Goal: Task Accomplishment & Management: Manage account settings

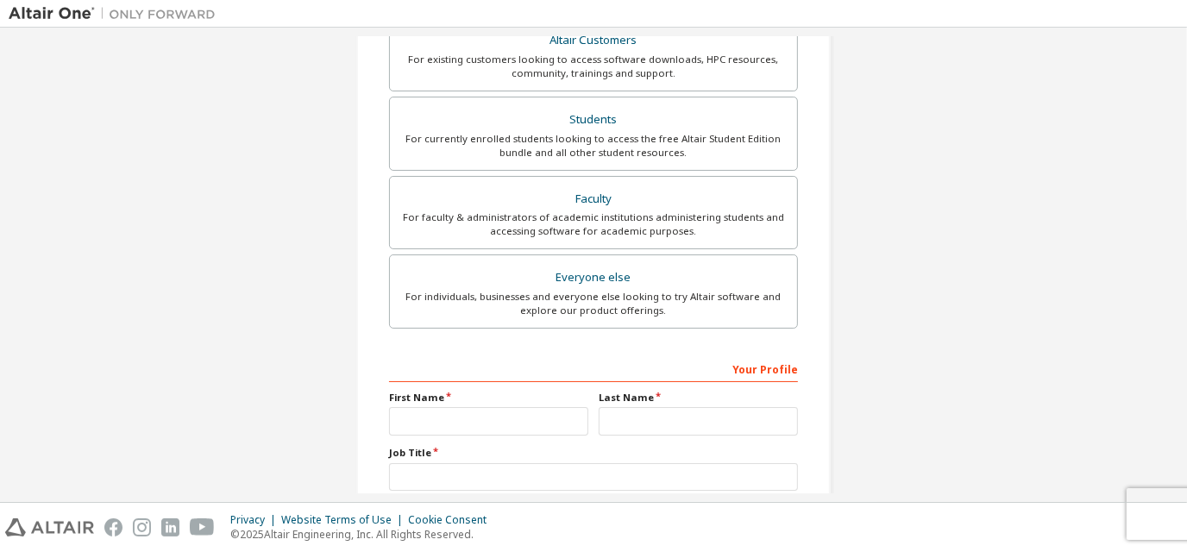
scroll to position [450, 0]
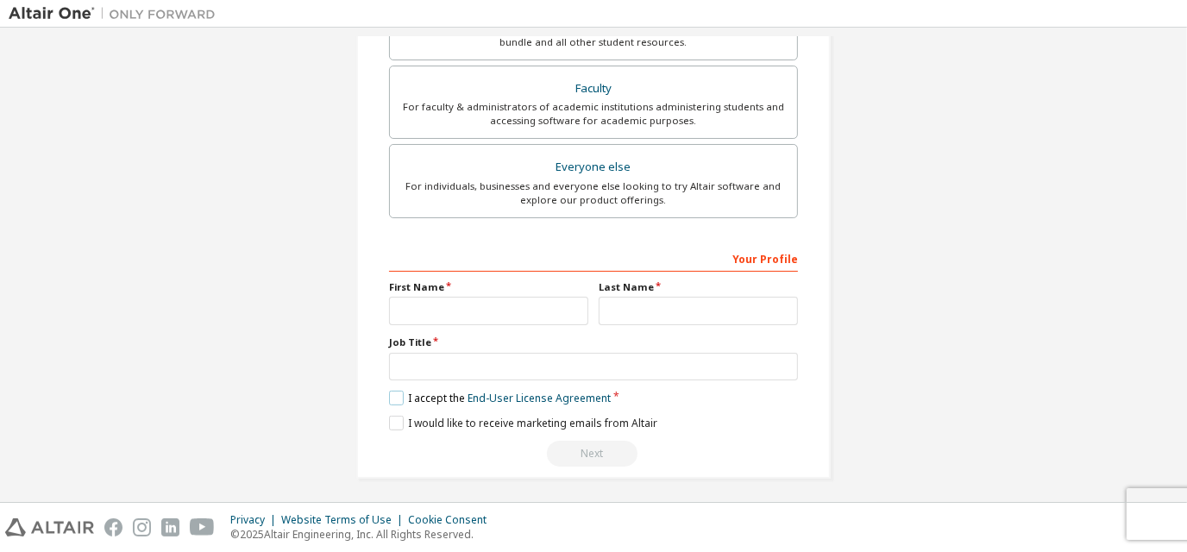
click at [399, 391] on label "I accept the End-User License Agreement" at bounding box center [500, 398] width 222 height 15
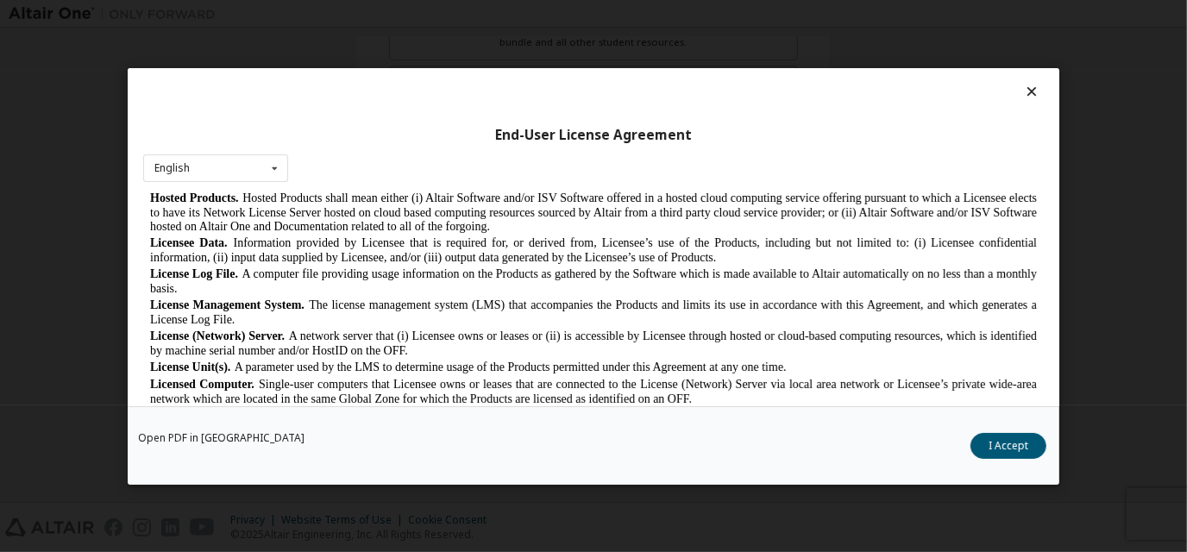
scroll to position [713, 0]
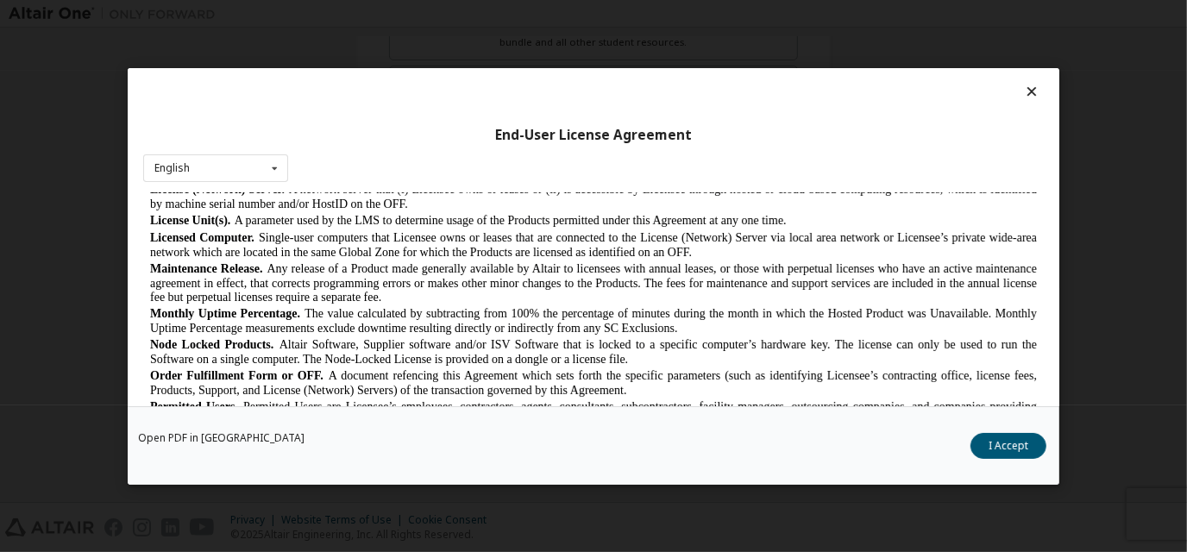
click at [1026, 98] on icon at bounding box center [1032, 92] width 18 height 16
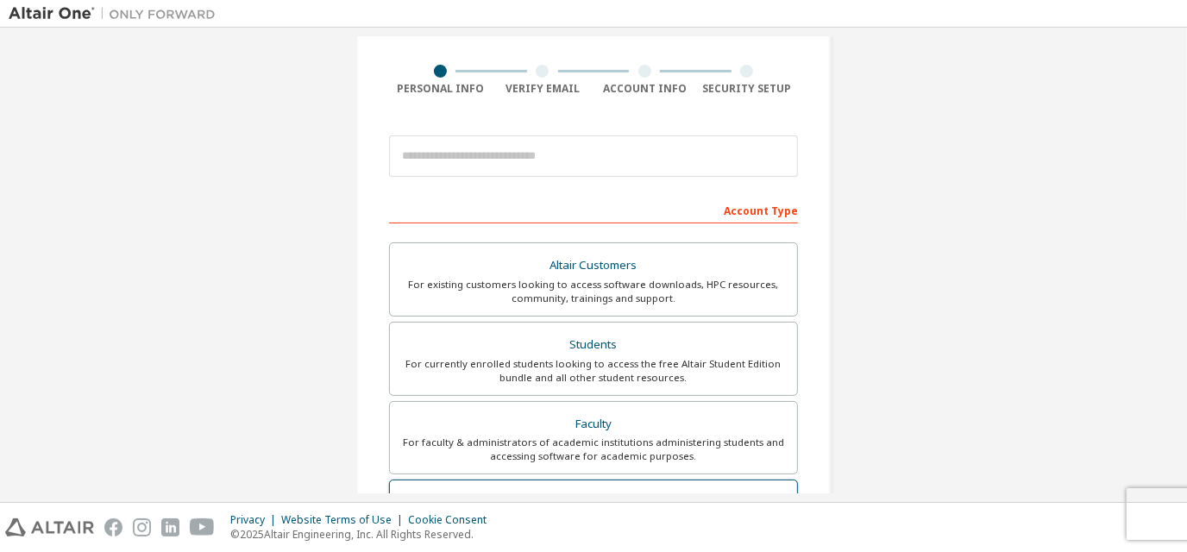
scroll to position [113, 0]
click at [631, 179] on div at bounding box center [593, 158] width 409 height 59
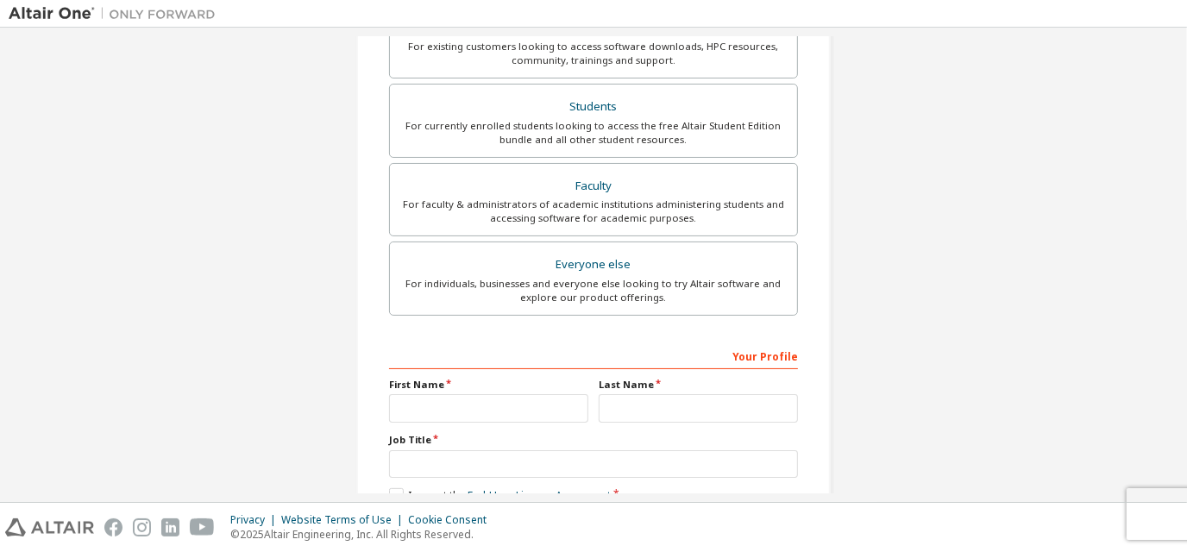
scroll to position [350, 0]
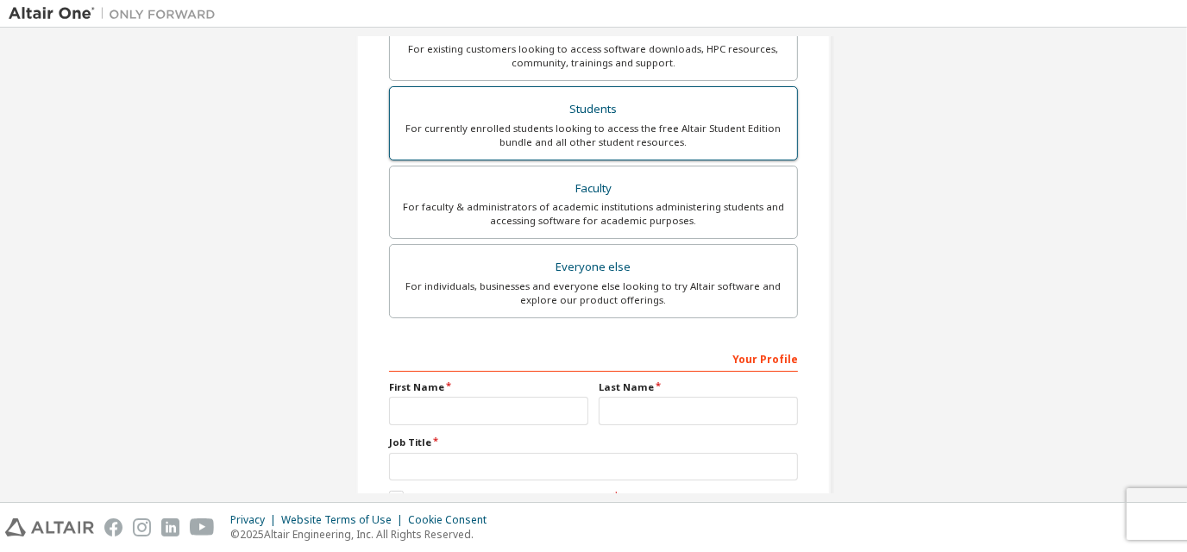
click at [616, 97] on div "Students" at bounding box center [593, 109] width 386 height 24
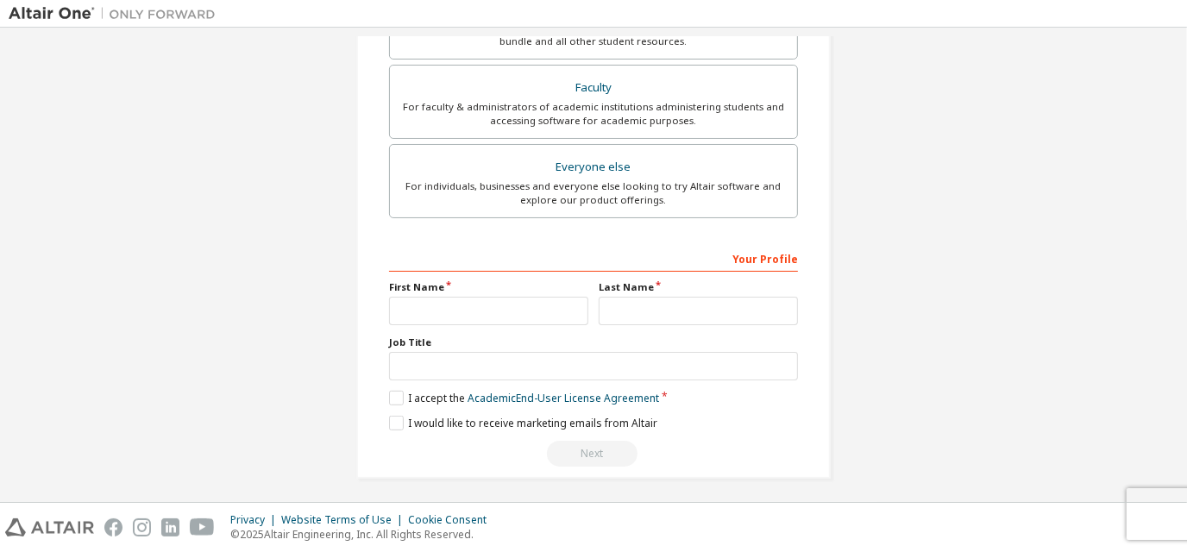
scroll to position [0, 0]
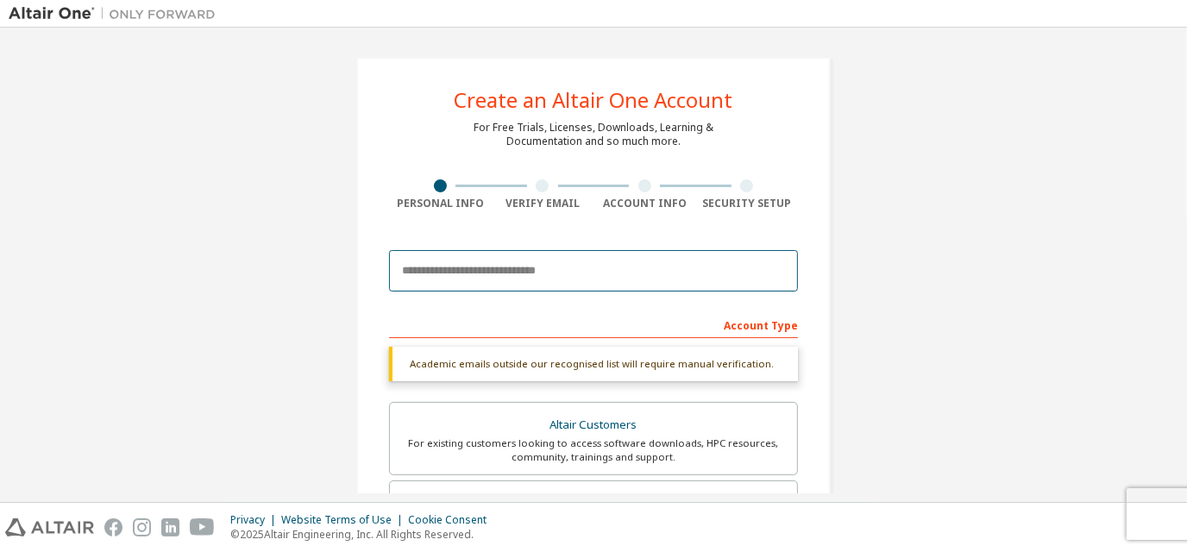
click at [535, 284] on input "email" at bounding box center [593, 270] width 409 height 41
type input "**********"
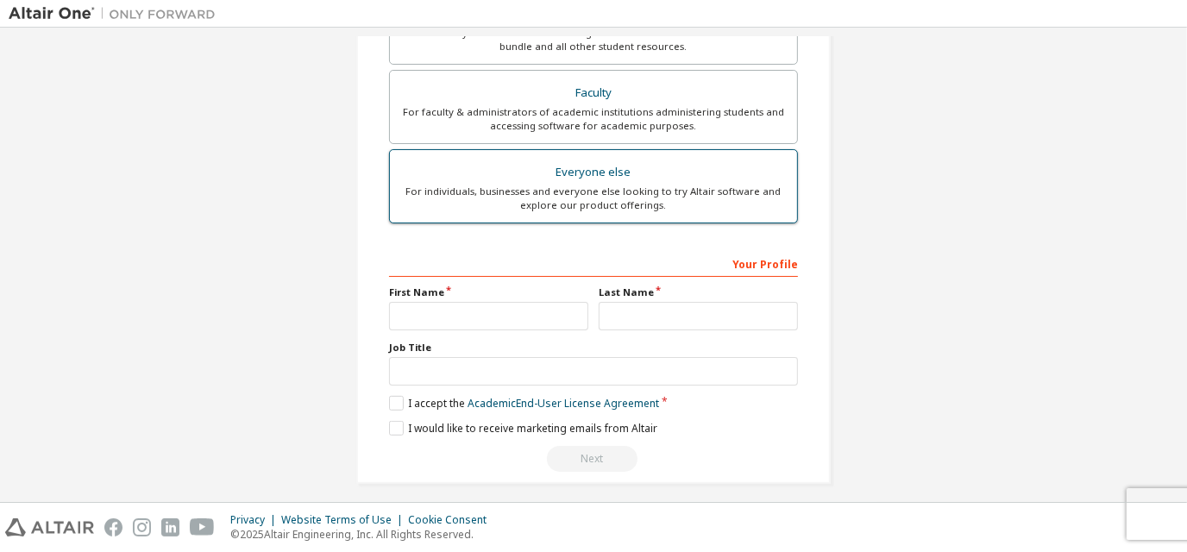
scroll to position [495, 0]
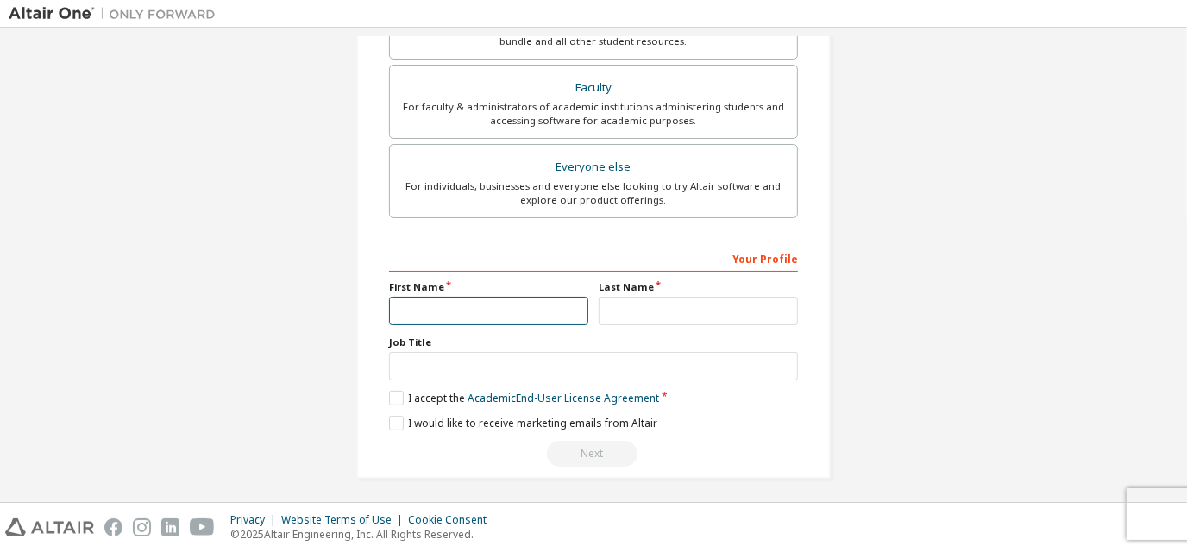
click at [516, 299] on input "text" at bounding box center [488, 311] width 199 height 28
type input "******"
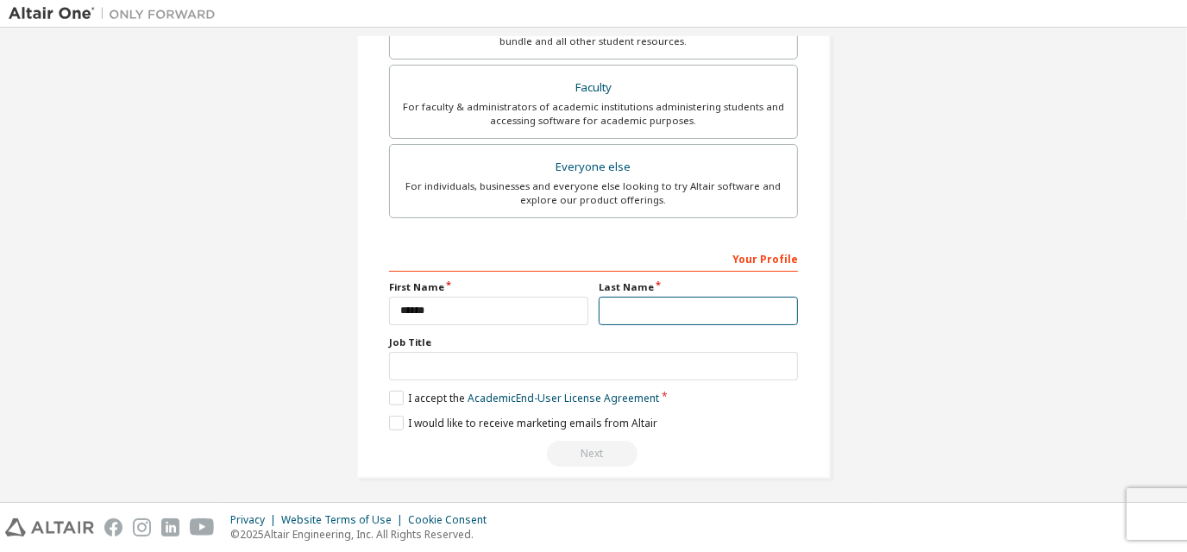
click at [647, 305] on input "text" at bounding box center [698, 311] width 199 height 28
type input "**********"
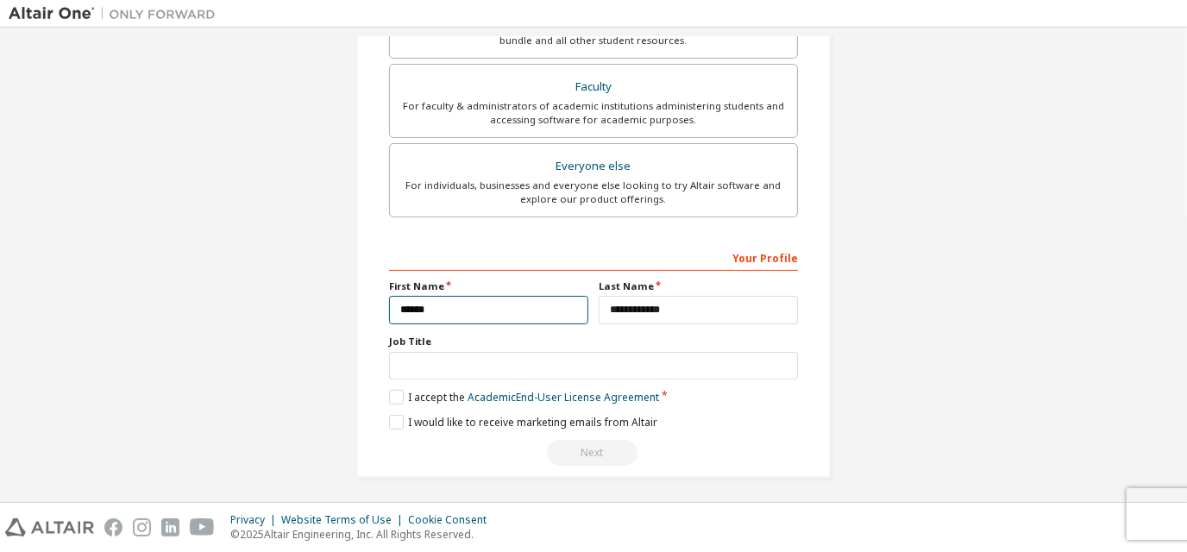
click at [565, 306] on input "******" at bounding box center [488, 310] width 199 height 28
click at [565, 306] on input "text" at bounding box center [488, 310] width 199 height 28
click at [547, 310] on input "******" at bounding box center [488, 310] width 199 height 28
type input "******"
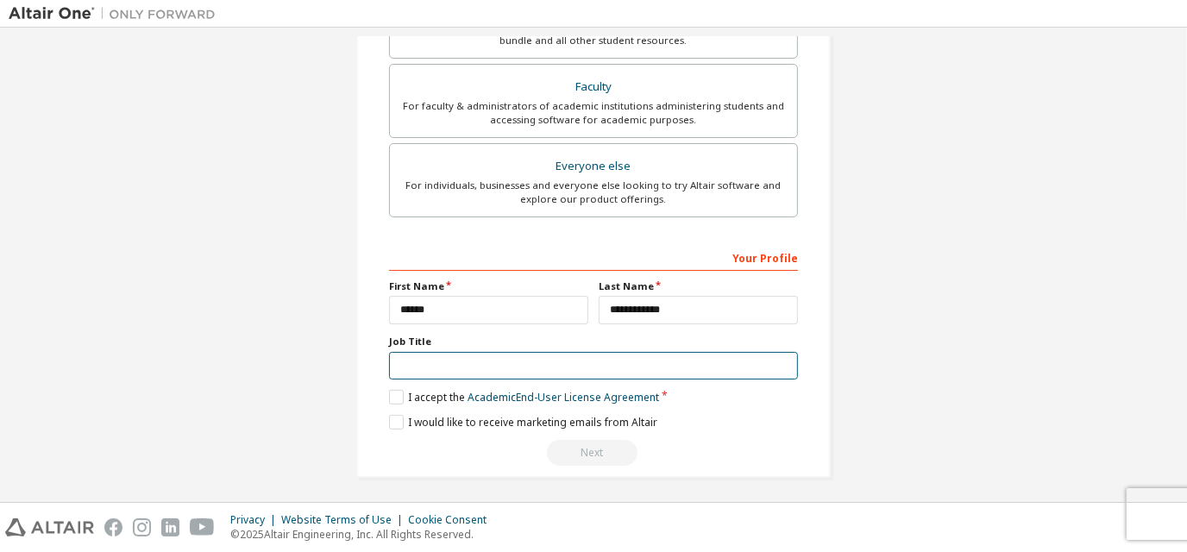
click at [533, 356] on input "text" at bounding box center [593, 366] width 409 height 28
click at [457, 352] on input "*******" at bounding box center [593, 366] width 409 height 28
type input "*******"
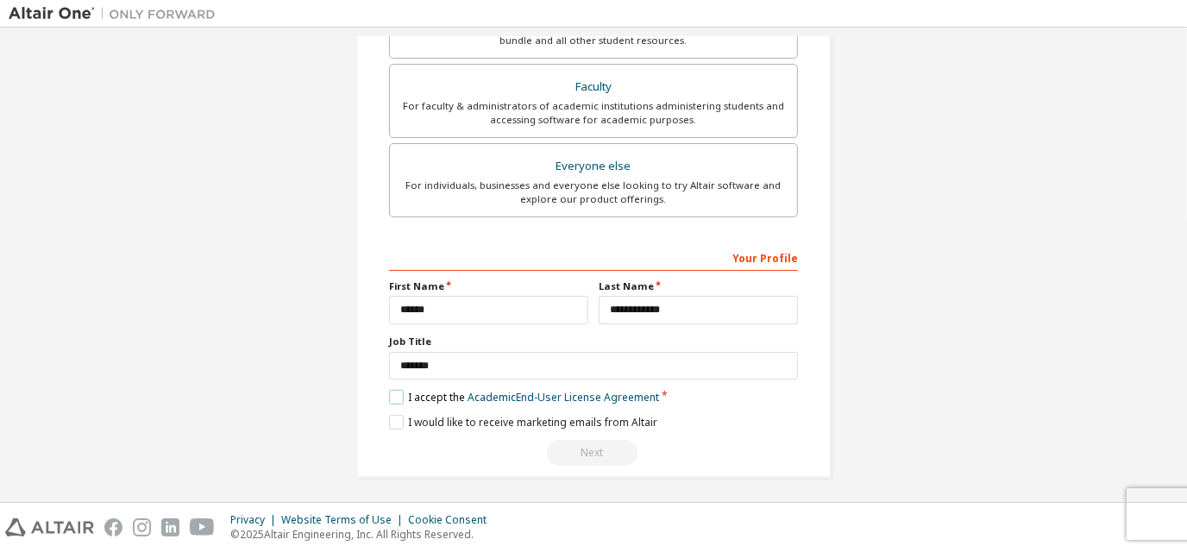
click at [398, 394] on label "I accept the Academic End-User License Agreement" at bounding box center [524, 397] width 270 height 15
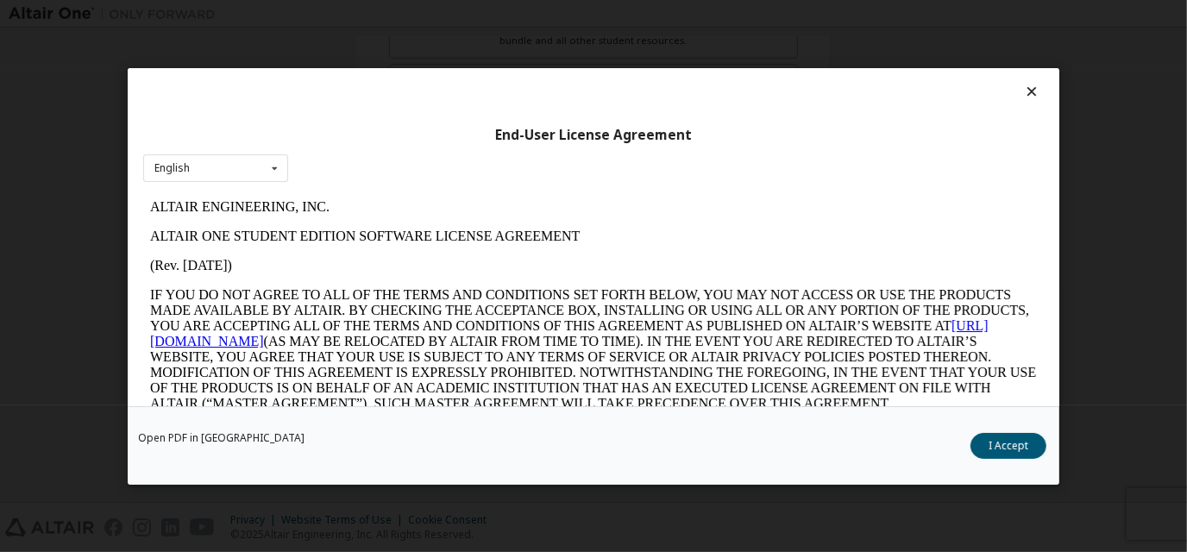
scroll to position [0, 0]
drag, startPoint x: 1142, startPoint y: 626, endPoint x: 379, endPoint y: 359, distance: 808.9
click at [977, 455] on button "I Accept" at bounding box center [1008, 446] width 76 height 26
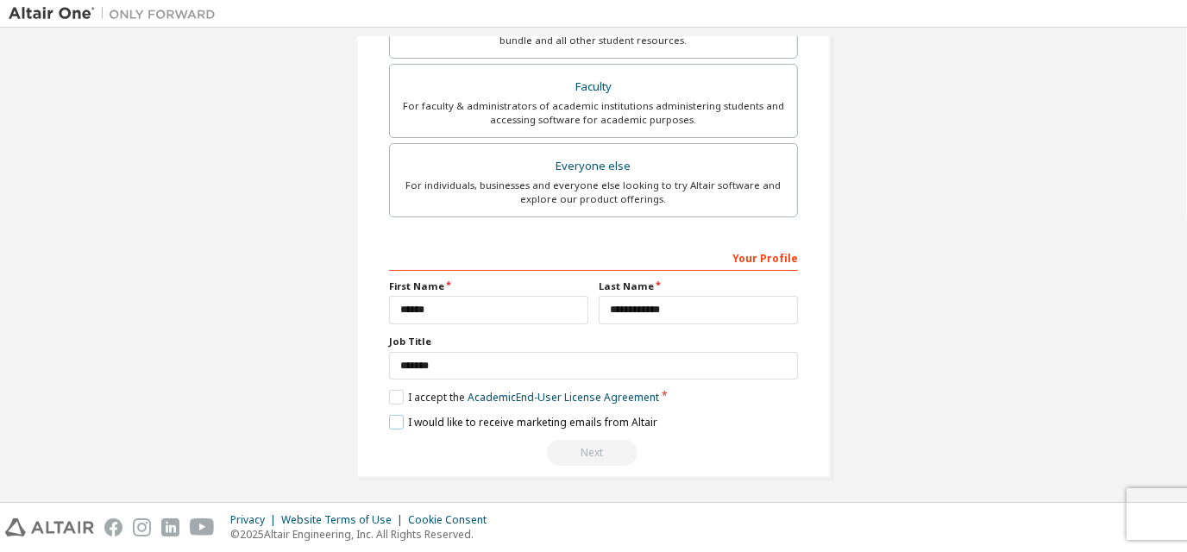
click at [399, 415] on label "I would like to receive marketing emails from Altair" at bounding box center [523, 422] width 268 height 15
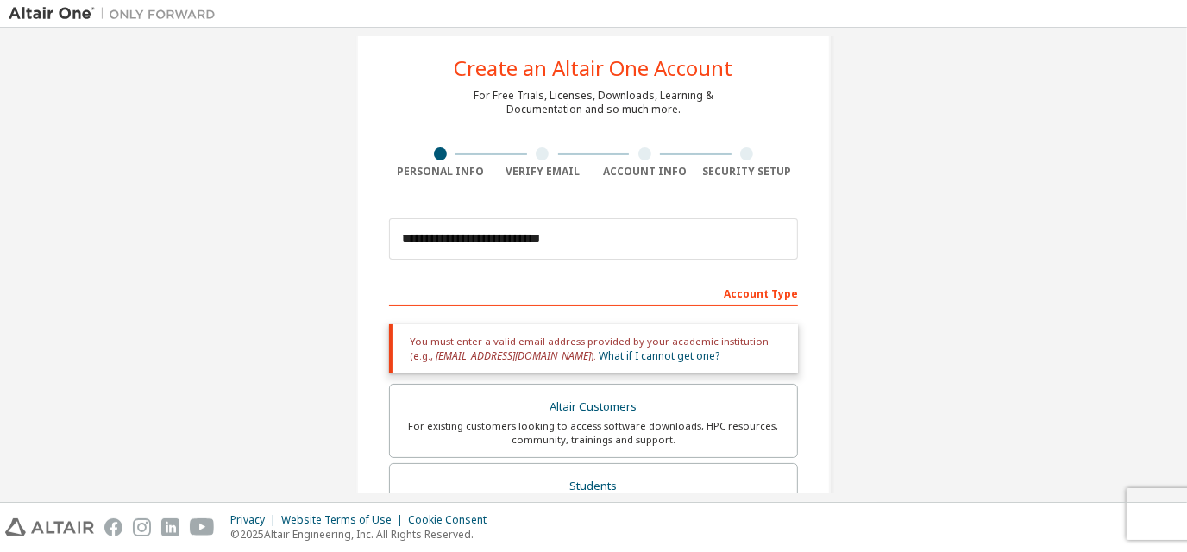
scroll to position [22, 0]
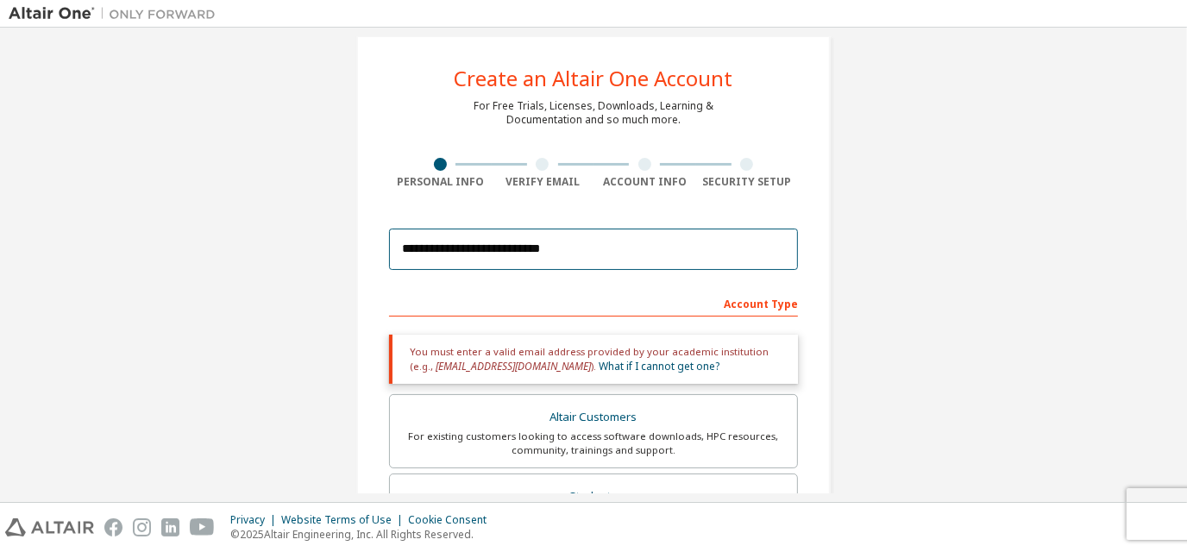
click at [616, 262] on input "**********" at bounding box center [593, 249] width 409 height 41
click at [601, 250] on input "**********" at bounding box center [593, 249] width 409 height 41
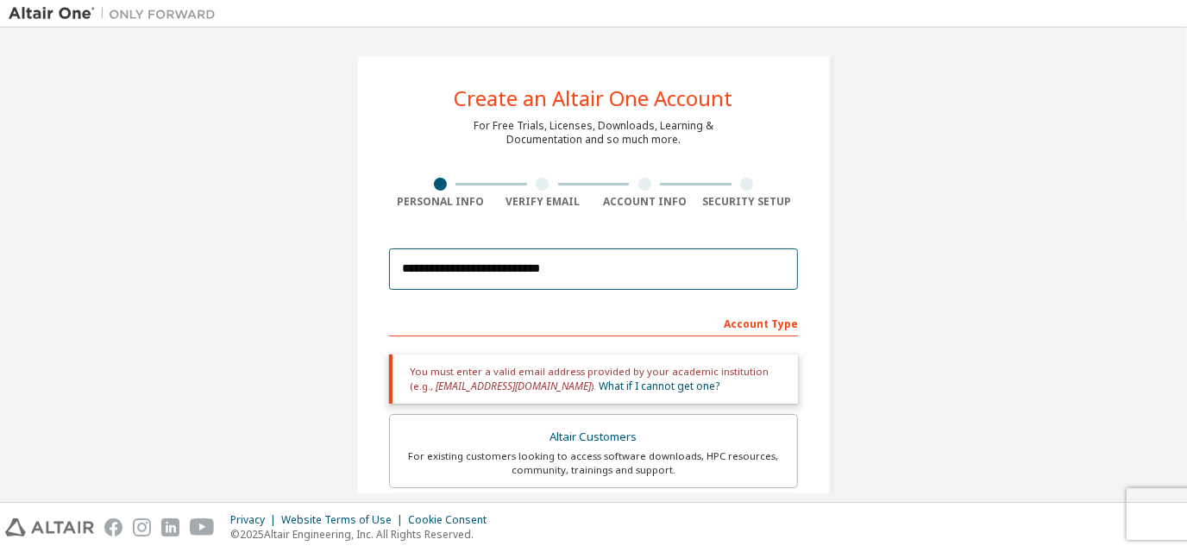
scroll to position [0, 0]
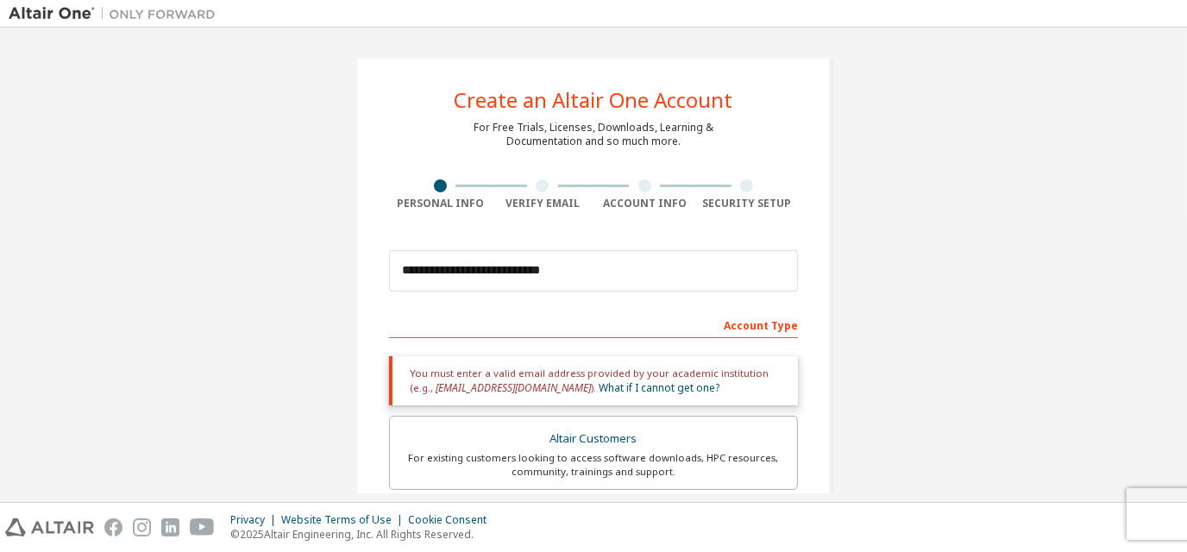
click at [510, 392] on span "name@youruniversity.edu" at bounding box center [513, 387] width 155 height 15
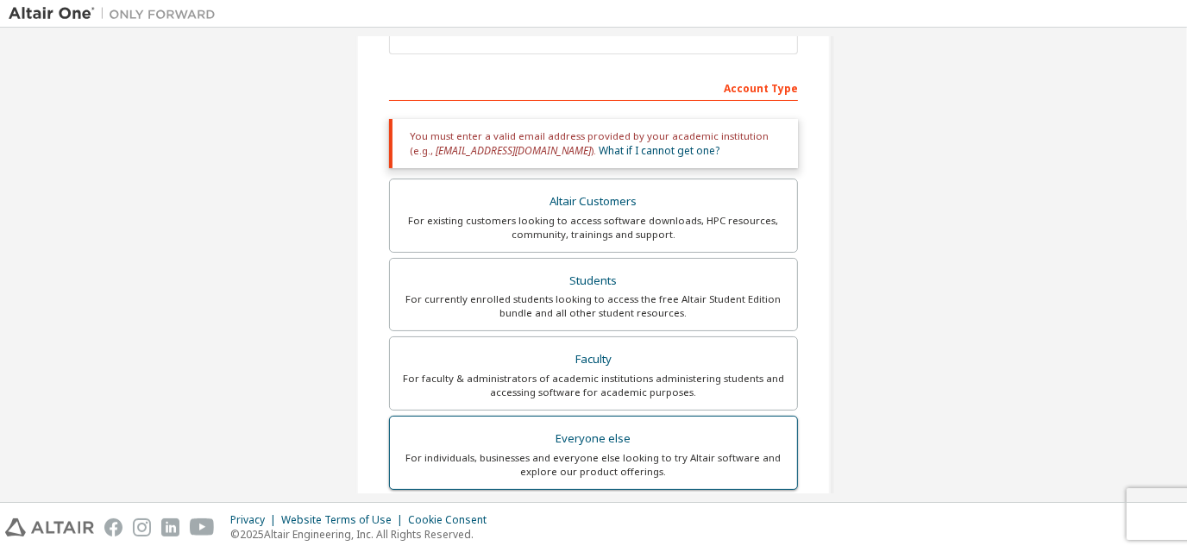
click at [547, 431] on div "Everyone else" at bounding box center [593, 439] width 386 height 24
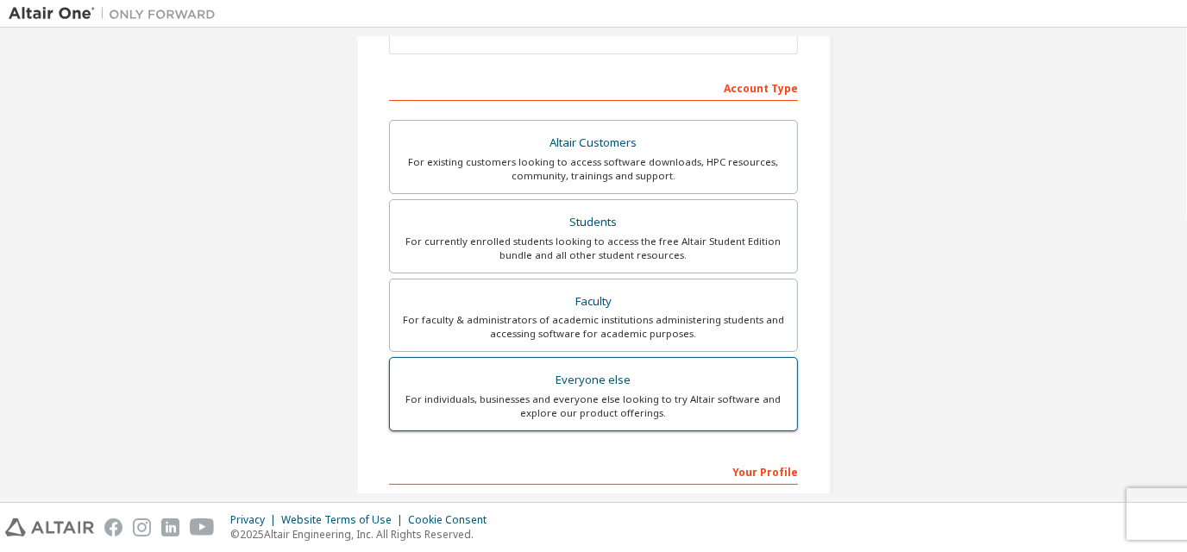
scroll to position [450, 0]
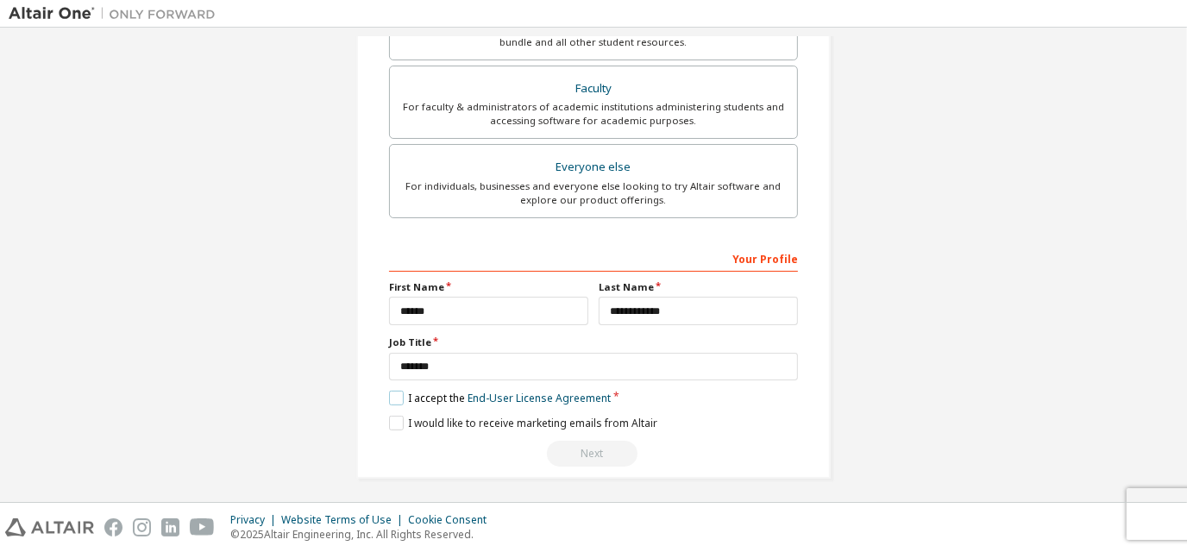
click at [400, 391] on label "I accept the End-User License Agreement" at bounding box center [500, 398] width 222 height 15
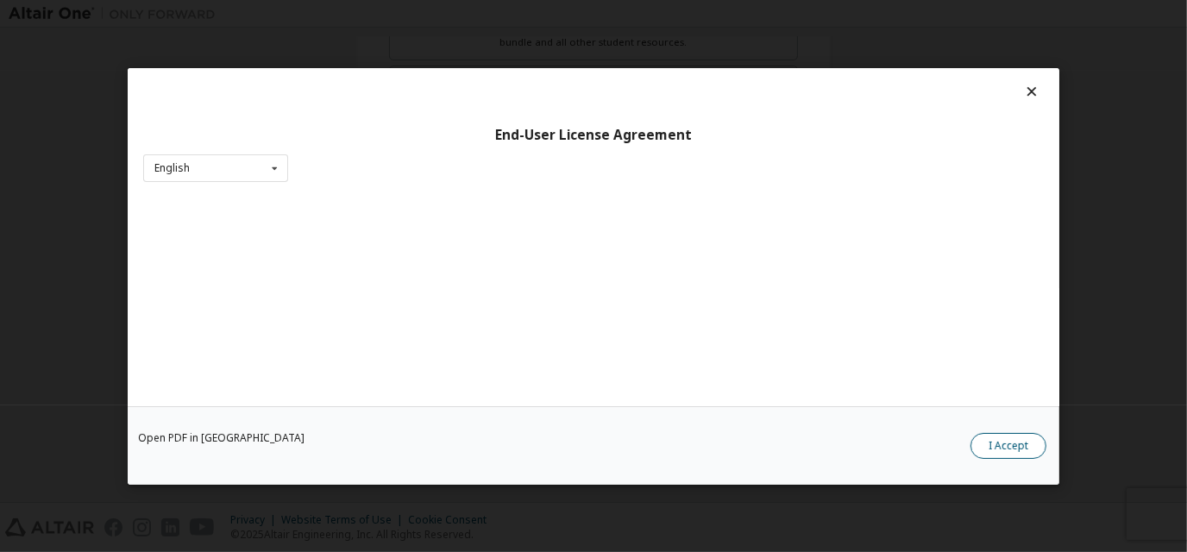
click at [999, 433] on button "I Accept" at bounding box center [1008, 446] width 76 height 26
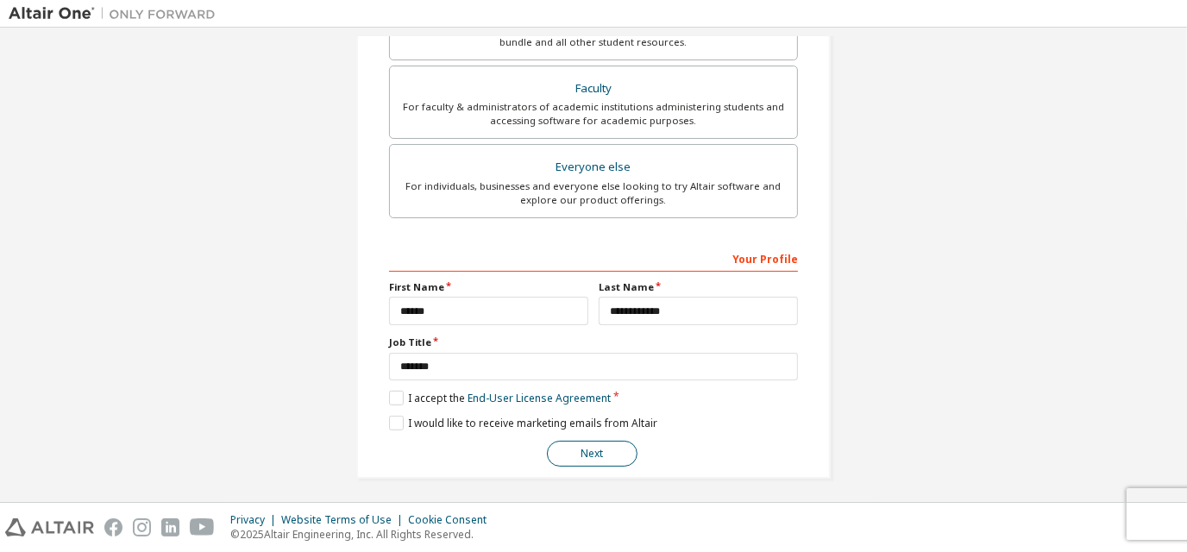
click at [584, 447] on button "Next" at bounding box center [592, 454] width 91 height 26
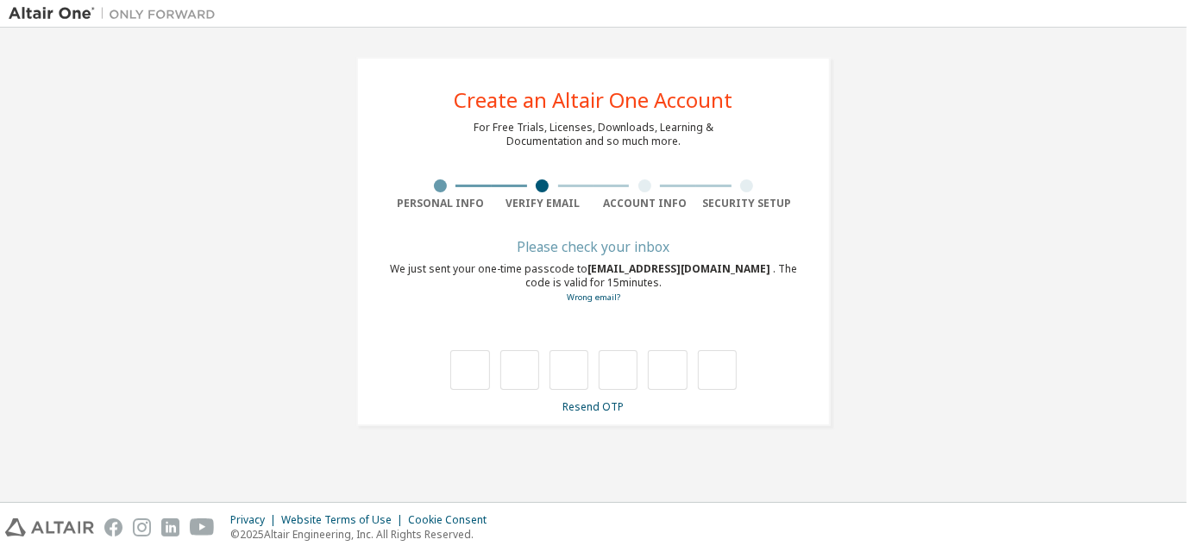
click at [538, 337] on div at bounding box center [593, 352] width 409 height 75
click at [538, 343] on div at bounding box center [593, 352] width 409 height 75
click at [531, 355] on input "text" at bounding box center [519, 370] width 39 height 40
type input "*"
click at [475, 375] on input "text" at bounding box center [469, 370] width 39 height 40
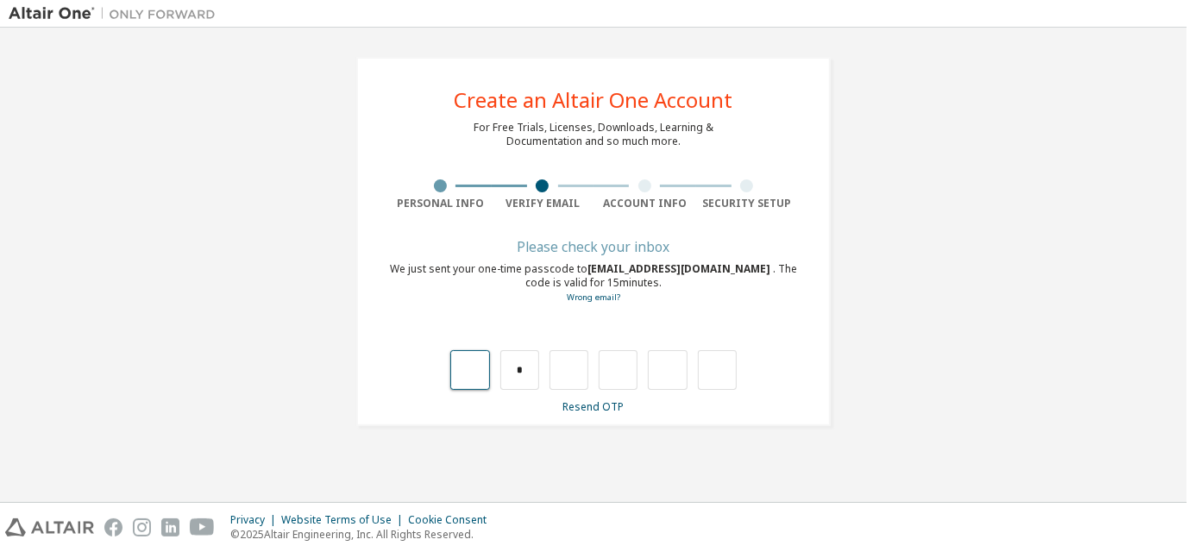
type input "*"
click at [520, 367] on input "*" at bounding box center [519, 370] width 39 height 40
type input "*"
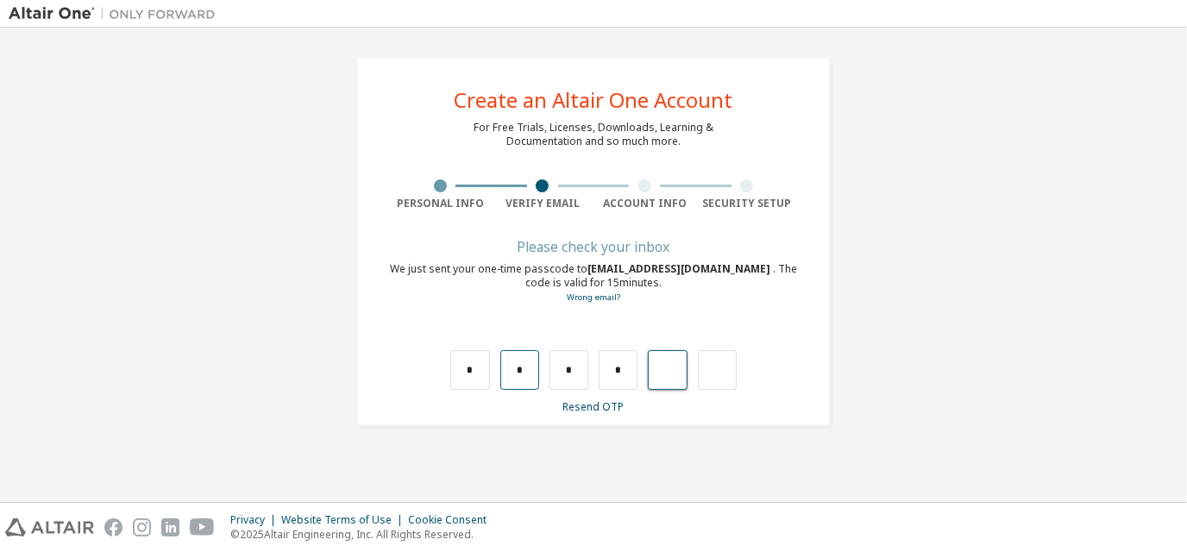
type input "*"
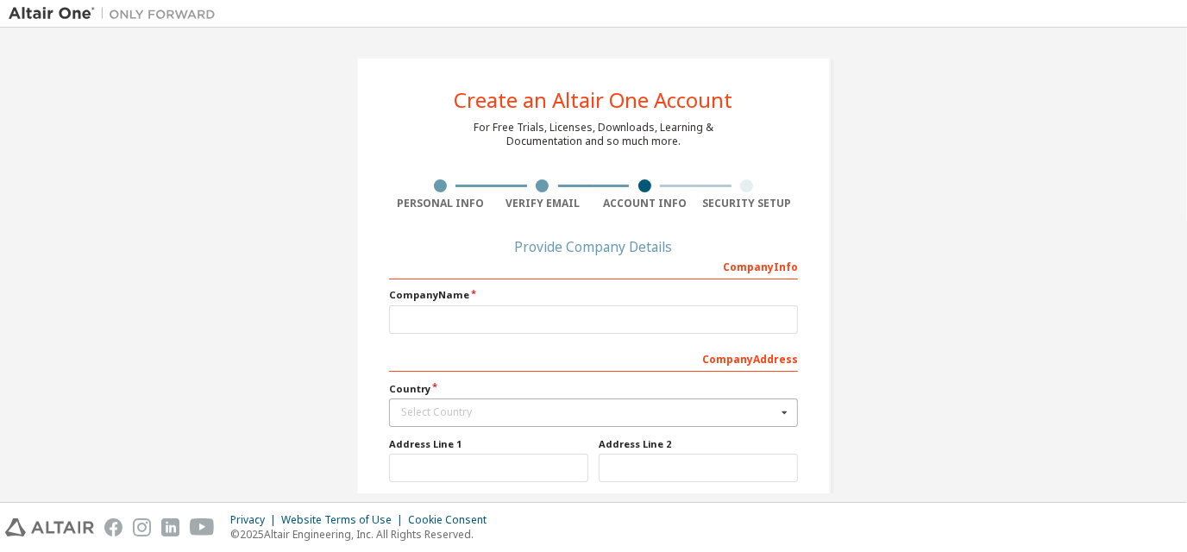
scroll to position [106, 0]
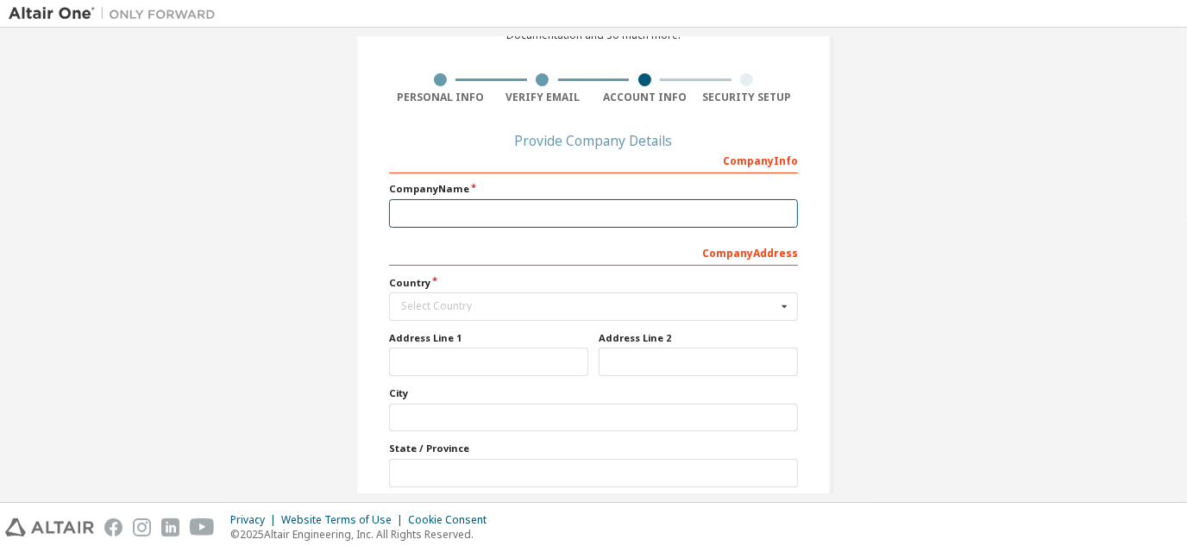
click at [663, 210] on input "text" at bounding box center [593, 213] width 409 height 28
type input "*"
type input "**********"
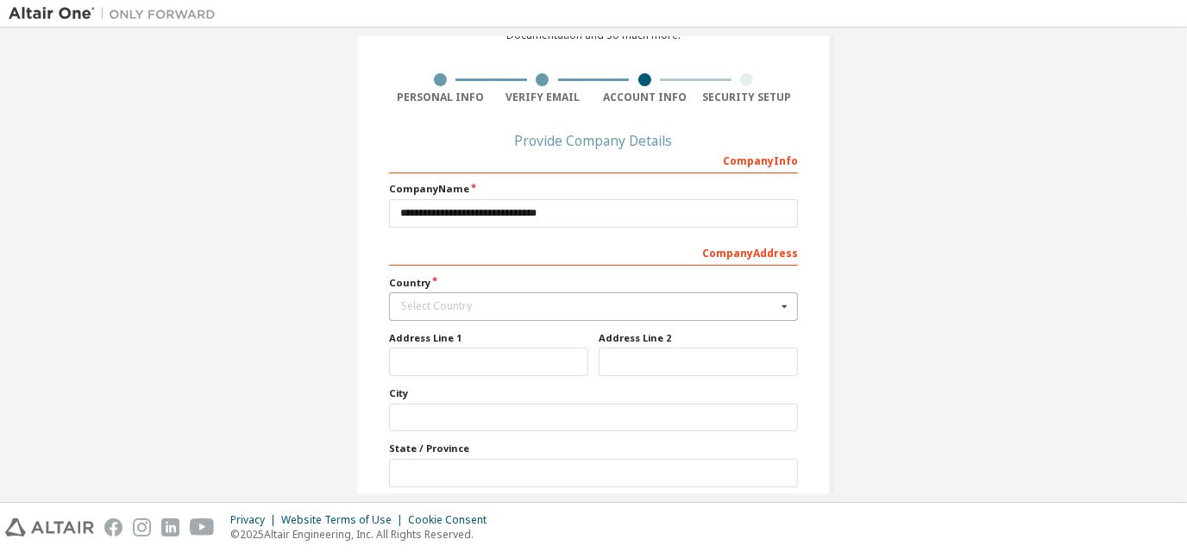
click at [606, 302] on div "Select Country" at bounding box center [588, 306] width 375 height 10
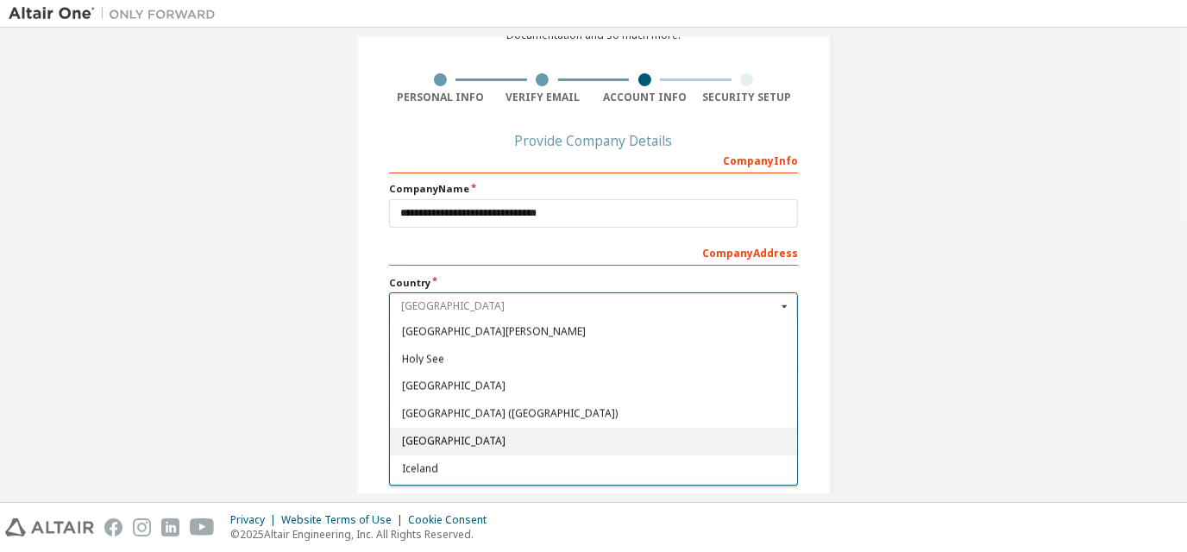
scroll to position [2639, 0]
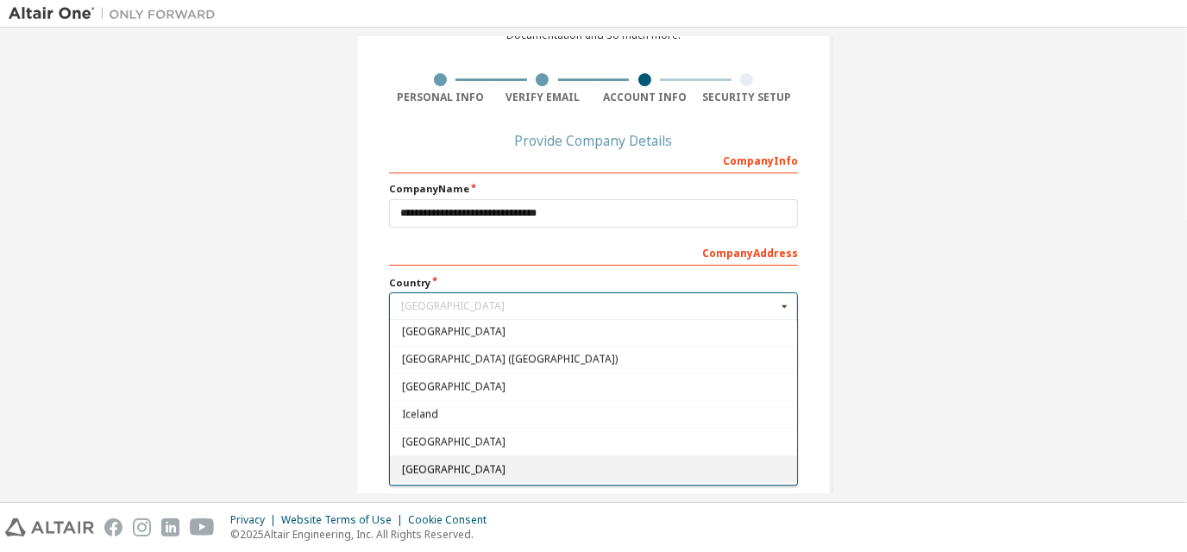
click at [505, 464] on span "Indonesia" at bounding box center [594, 469] width 384 height 10
type input "***"
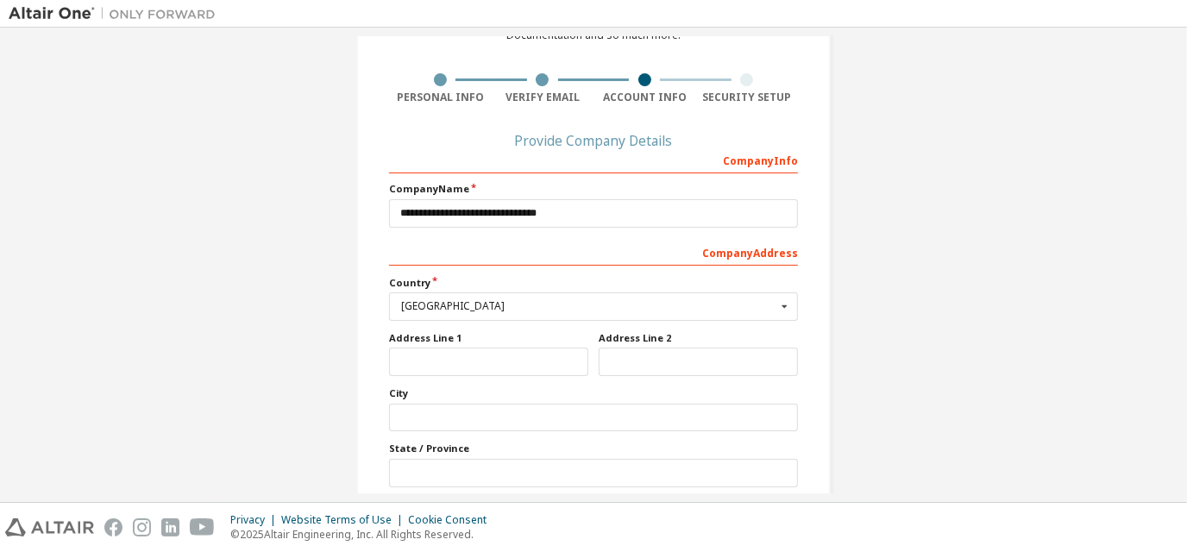
scroll to position [230, 0]
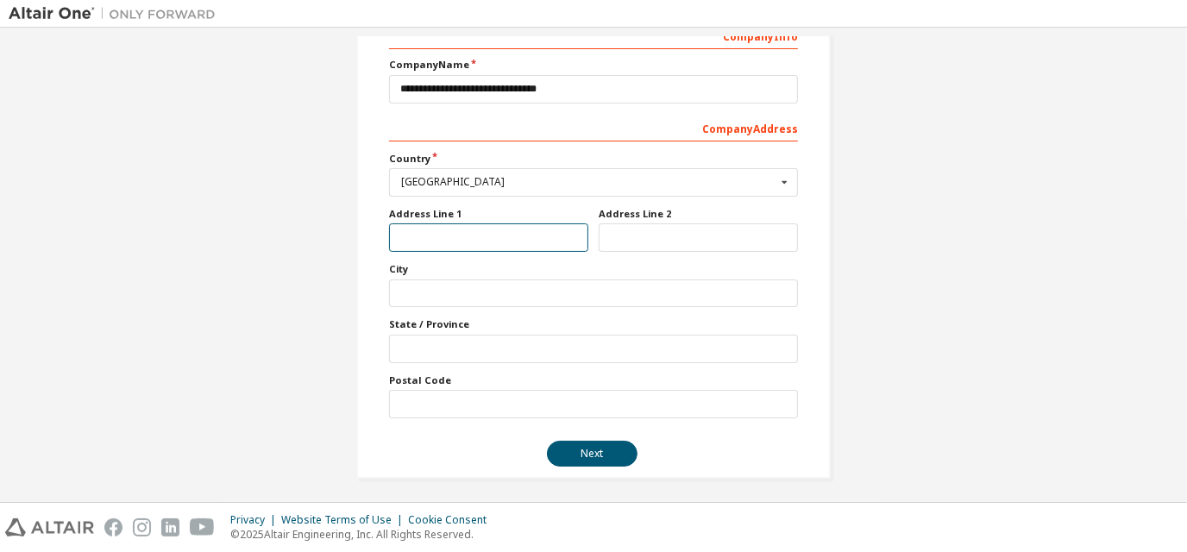
click at [500, 245] on input "text" at bounding box center [488, 237] width 199 height 28
type input "**********"
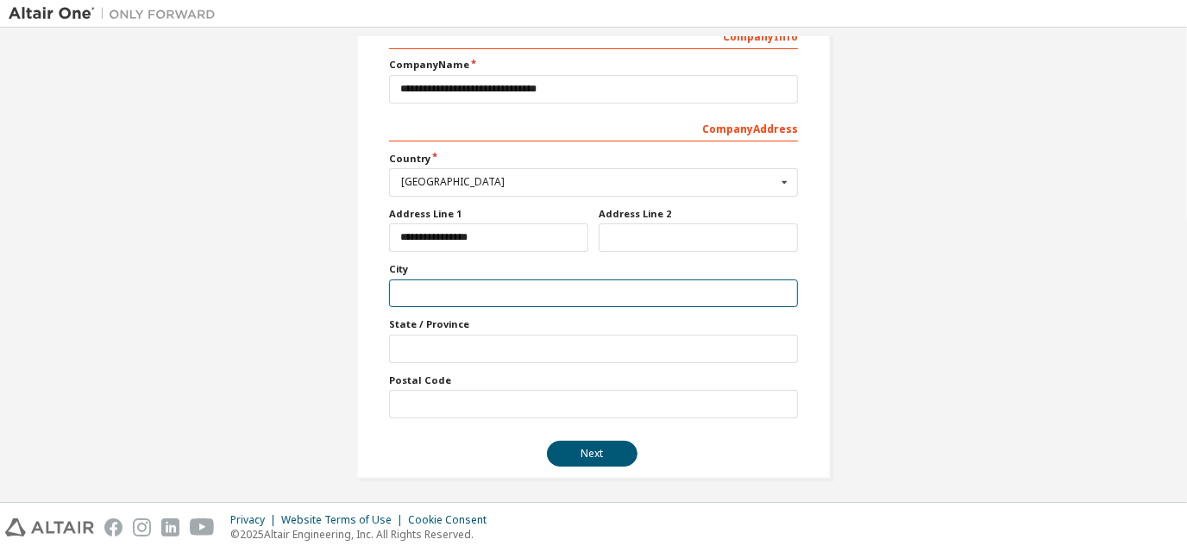
click at [479, 286] on input "text" at bounding box center [593, 293] width 409 height 28
type input "*"
type input "**********"
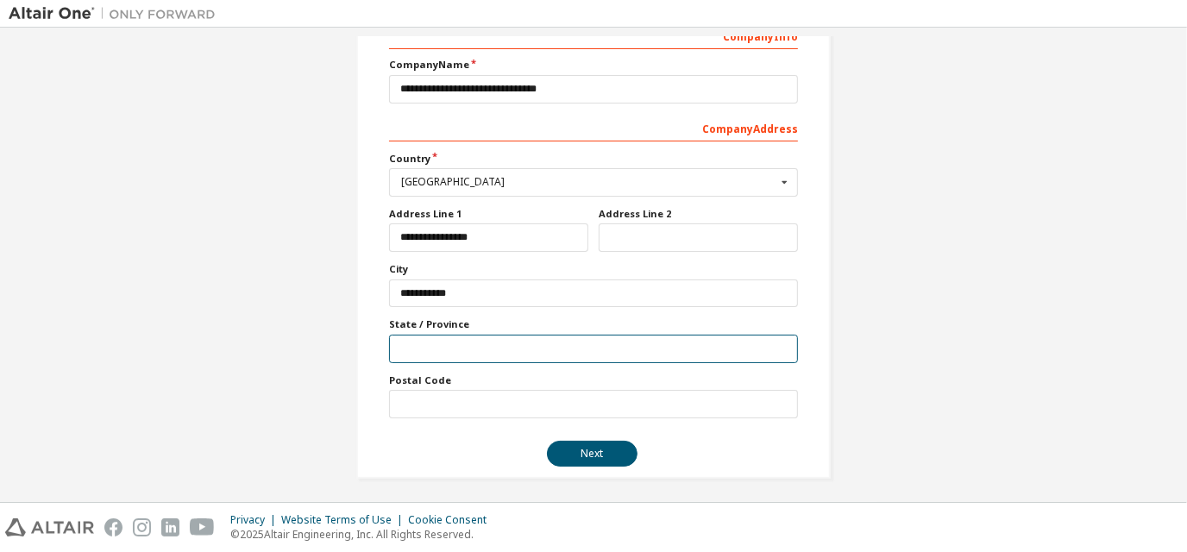
click at [473, 341] on input "text" at bounding box center [593, 349] width 409 height 28
type input "**********"
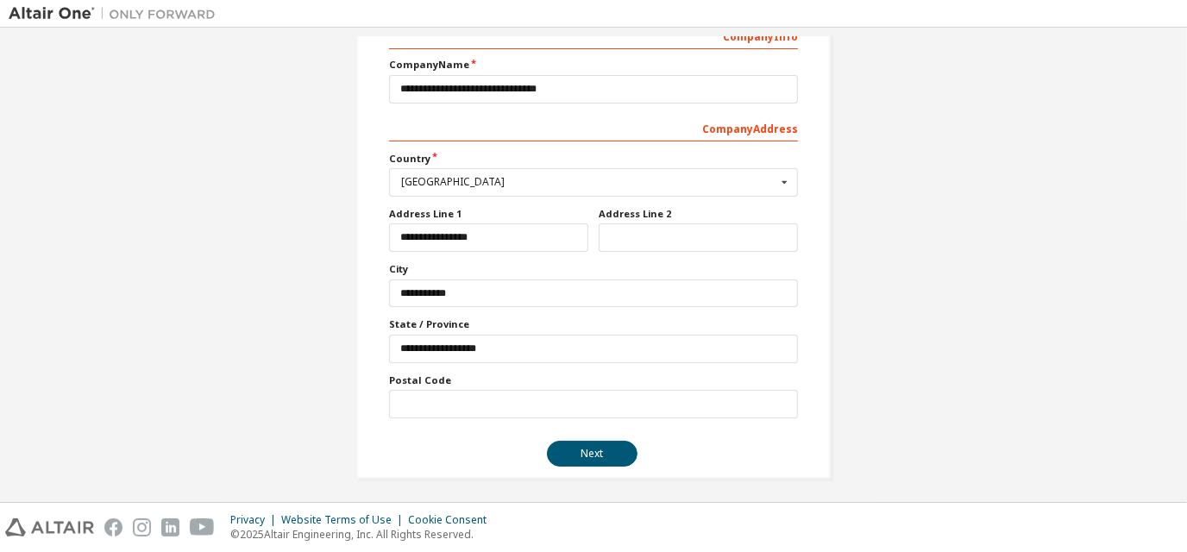
click at [470, 384] on div "Postal Code" at bounding box center [593, 396] width 409 height 45
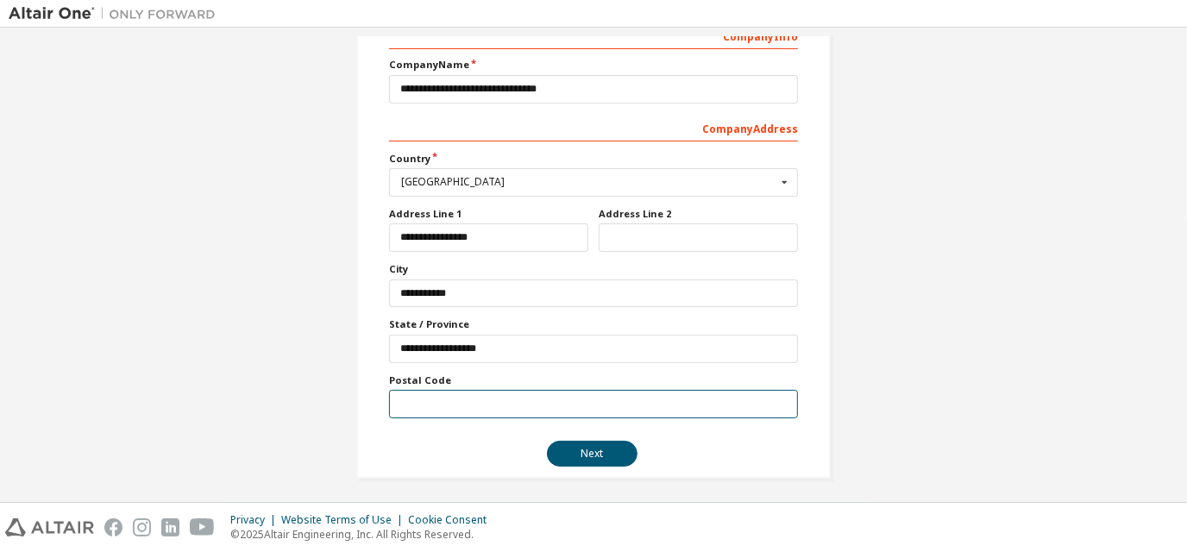
click at [464, 392] on input "text" at bounding box center [593, 404] width 409 height 28
type input "*****"
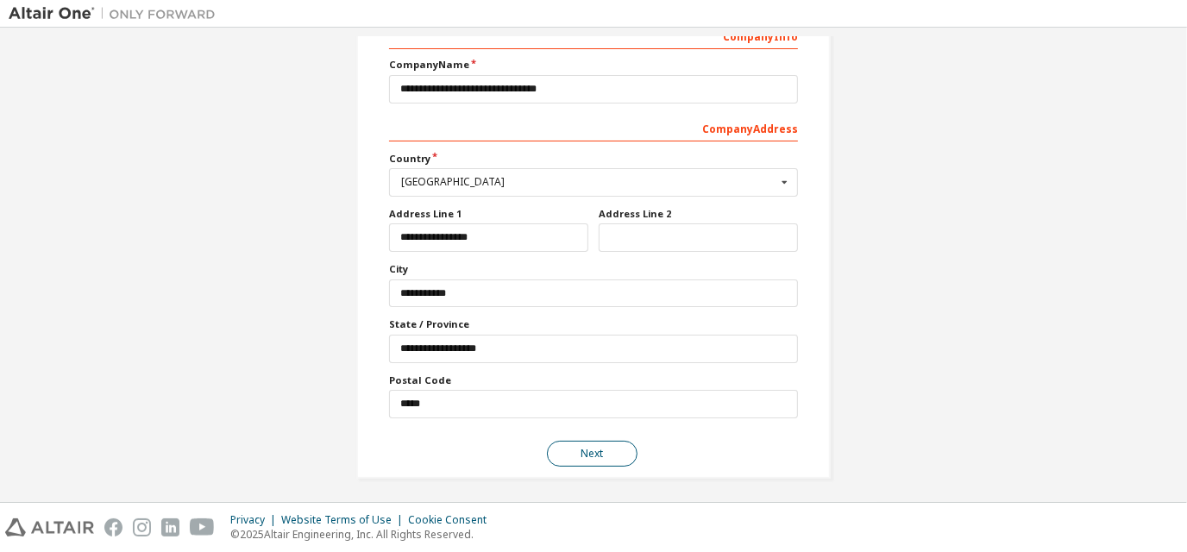
click at [581, 455] on button "Next" at bounding box center [592, 454] width 91 height 26
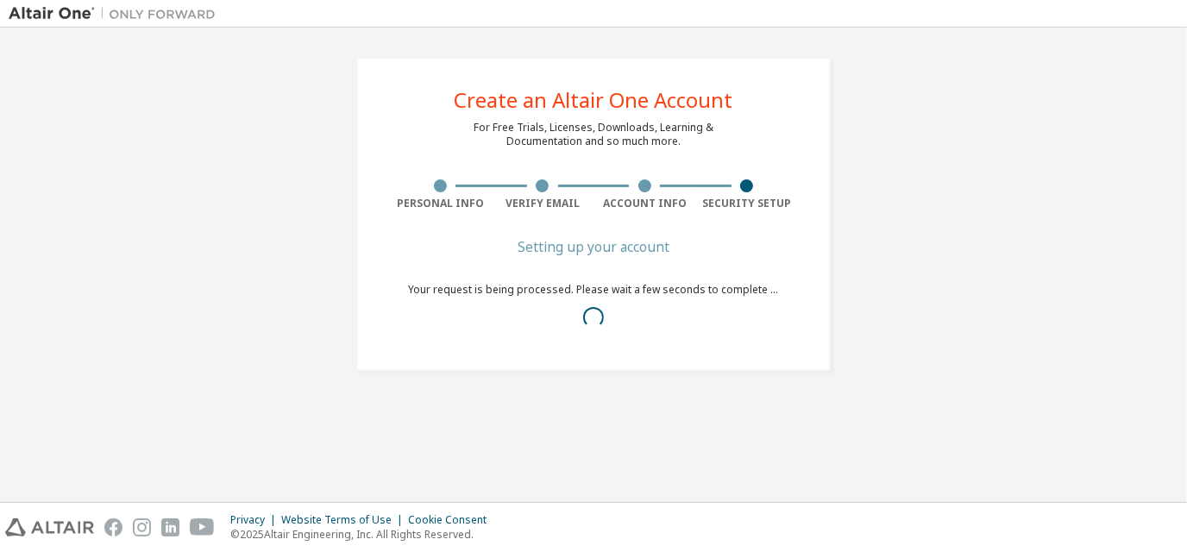
scroll to position [0, 0]
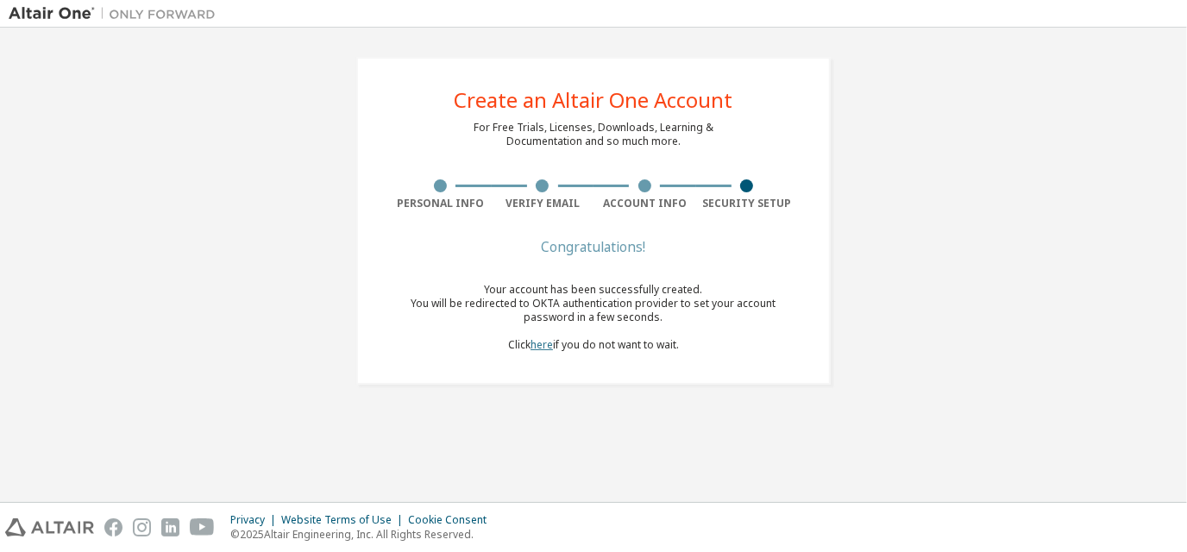
click at [542, 347] on link "here" at bounding box center [542, 344] width 22 height 15
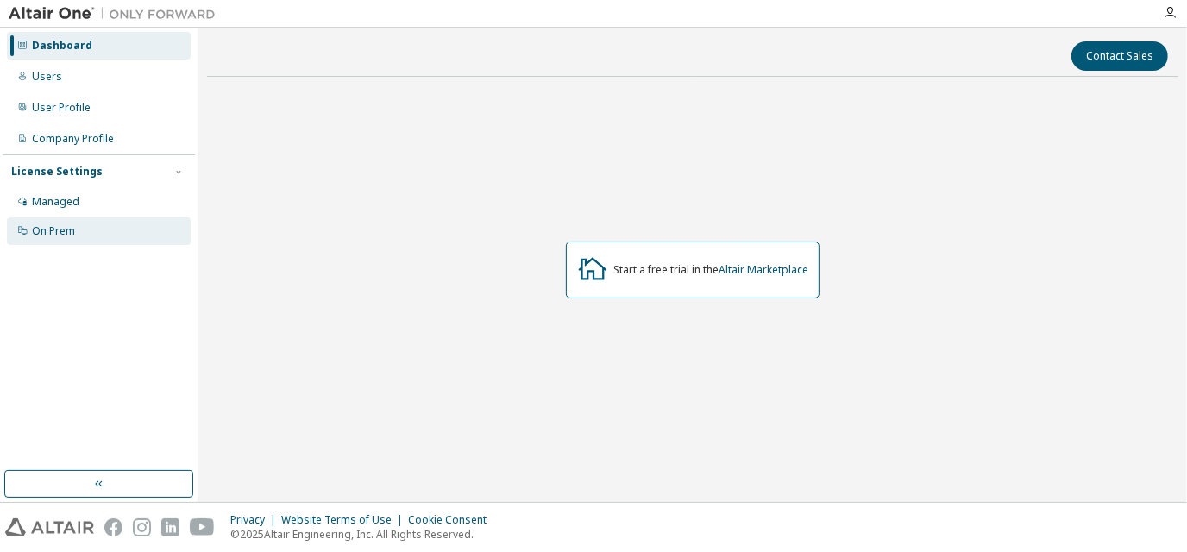
click at [100, 223] on div "On Prem" at bounding box center [99, 231] width 184 height 28
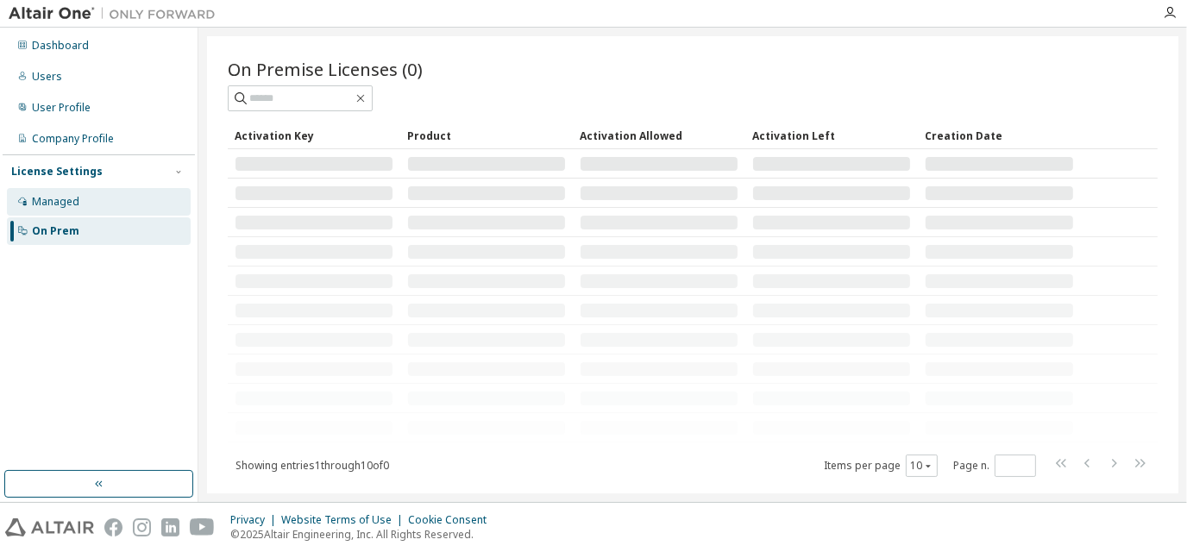
click at [104, 188] on div "Managed" at bounding box center [99, 202] width 184 height 28
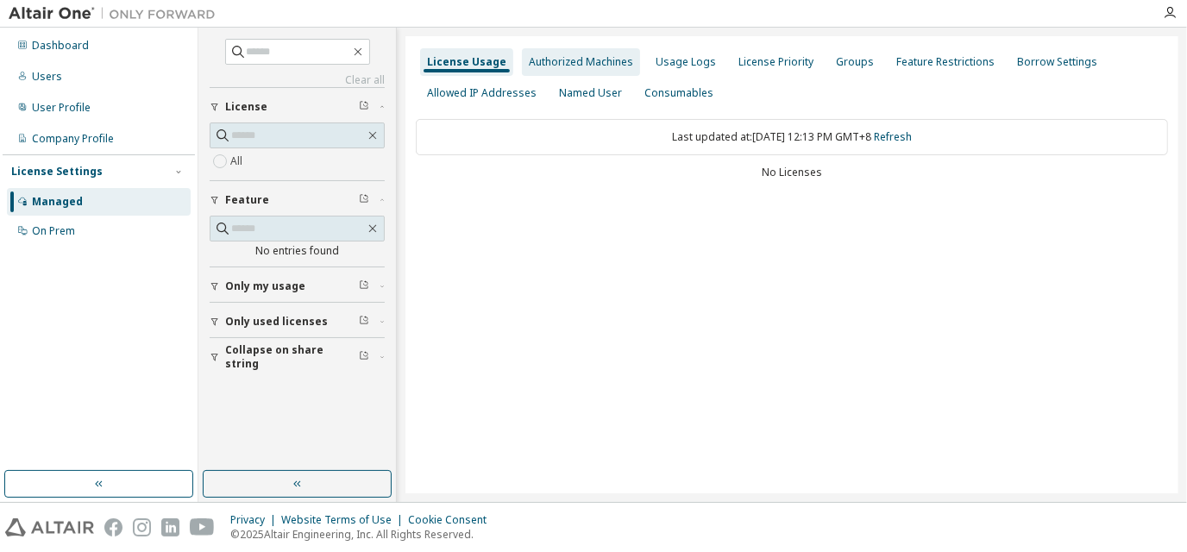
click at [609, 65] on div "Authorized Machines" at bounding box center [581, 62] width 104 height 14
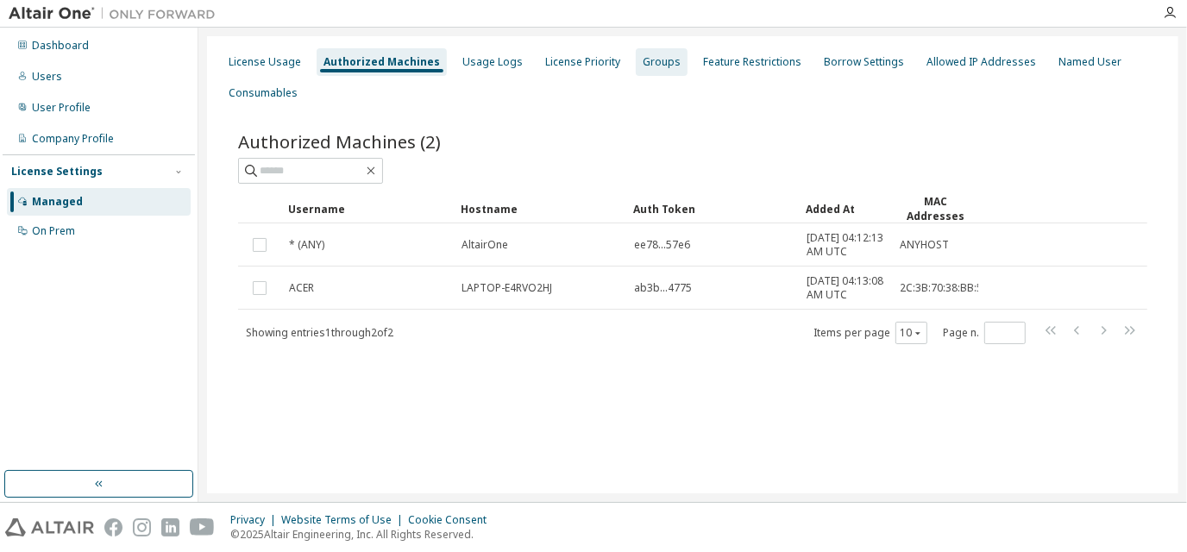
click at [659, 68] on div "Groups" at bounding box center [662, 62] width 38 height 14
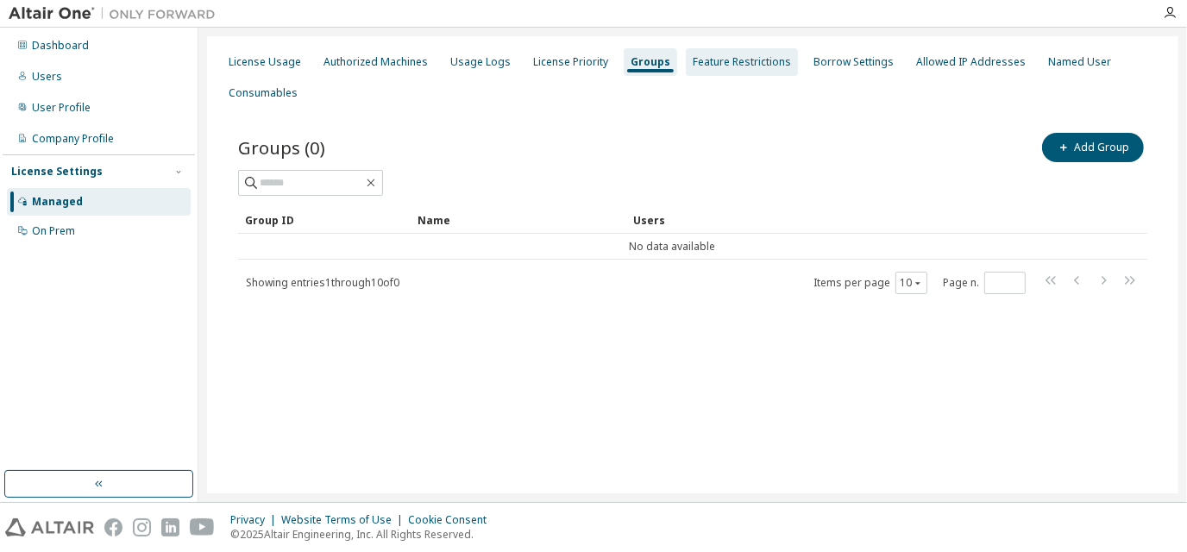
click at [693, 68] on div "Feature Restrictions" at bounding box center [742, 62] width 98 height 14
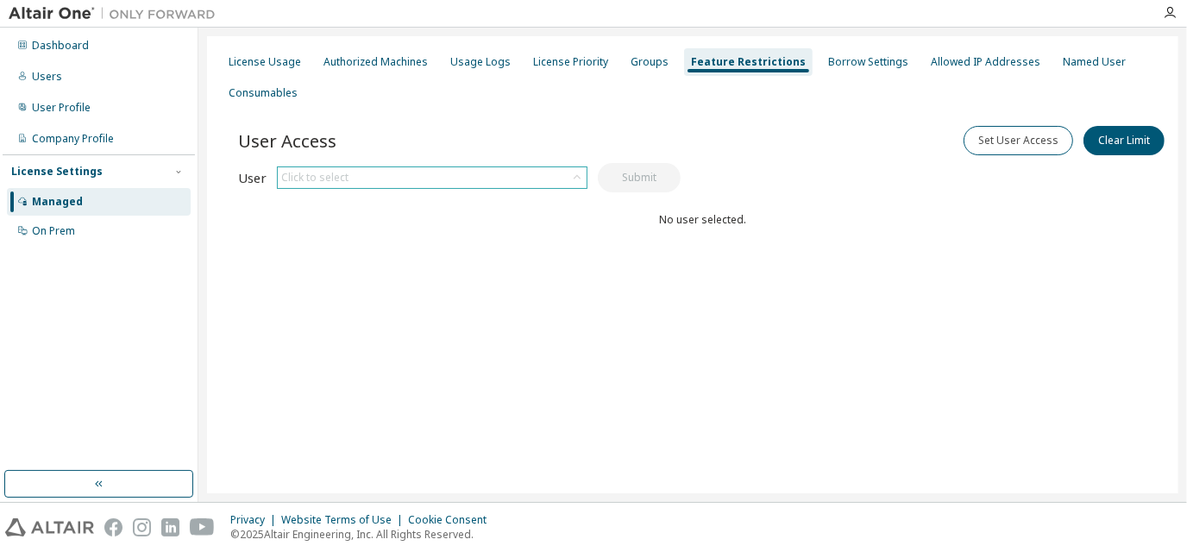
click at [400, 184] on div "Click to select" at bounding box center [432, 177] width 309 height 21
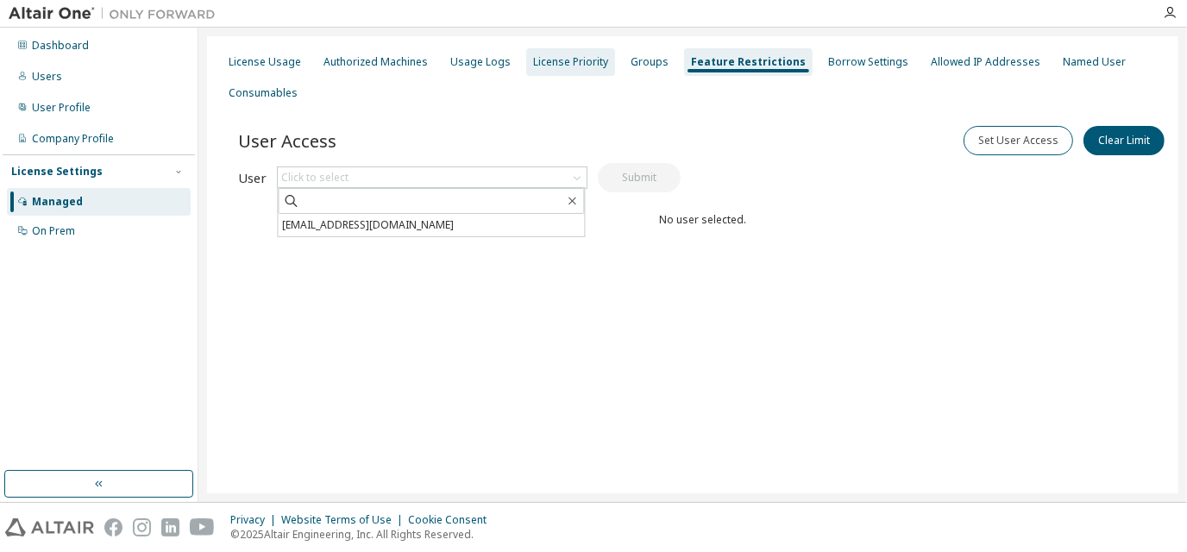
click at [540, 70] on div "License Priority" at bounding box center [570, 62] width 89 height 28
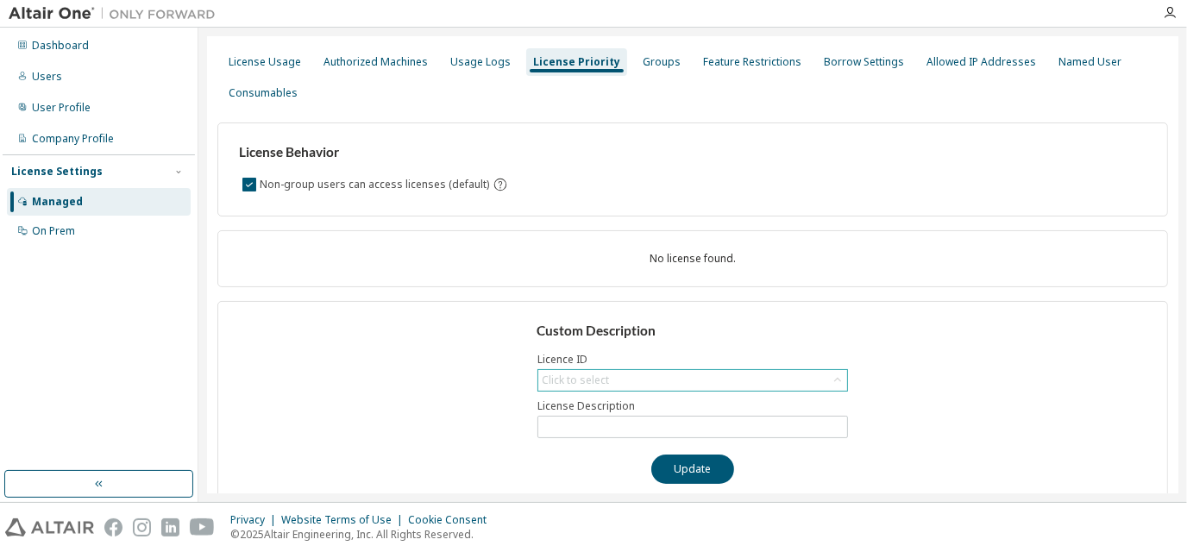
click at [625, 371] on div "Click to select" at bounding box center [692, 380] width 309 height 21
click at [725, 76] on div "License Usage Authorized Machines Usage Logs License Priority Groups Feature Re…" at bounding box center [692, 78] width 951 height 62
click at [926, 65] on div "Allowed IP Addresses" at bounding box center [981, 62] width 110 height 14
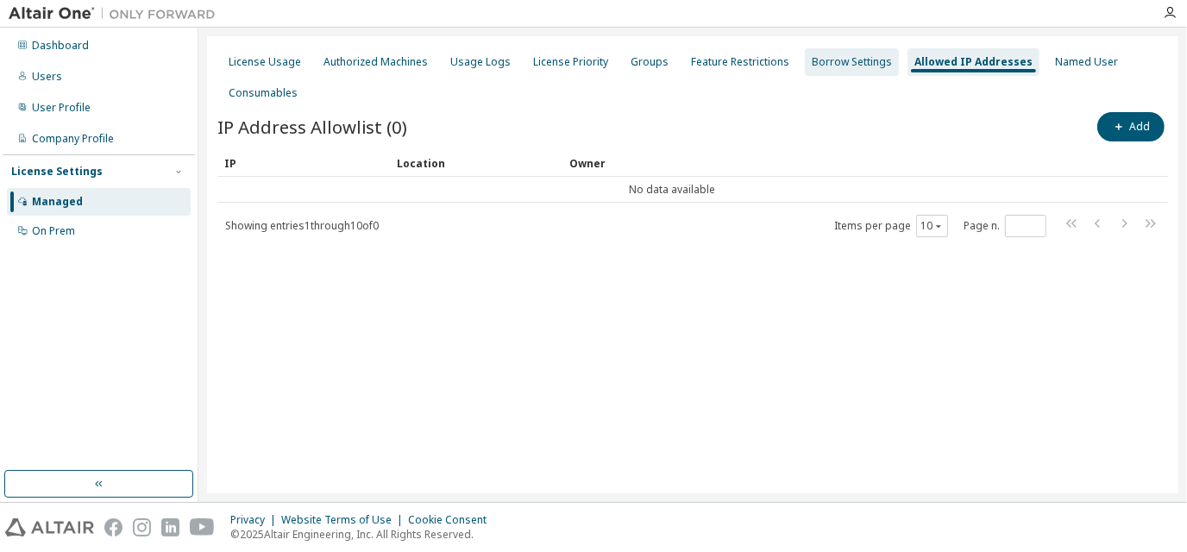
click at [858, 65] on div "Borrow Settings" at bounding box center [852, 62] width 80 height 14
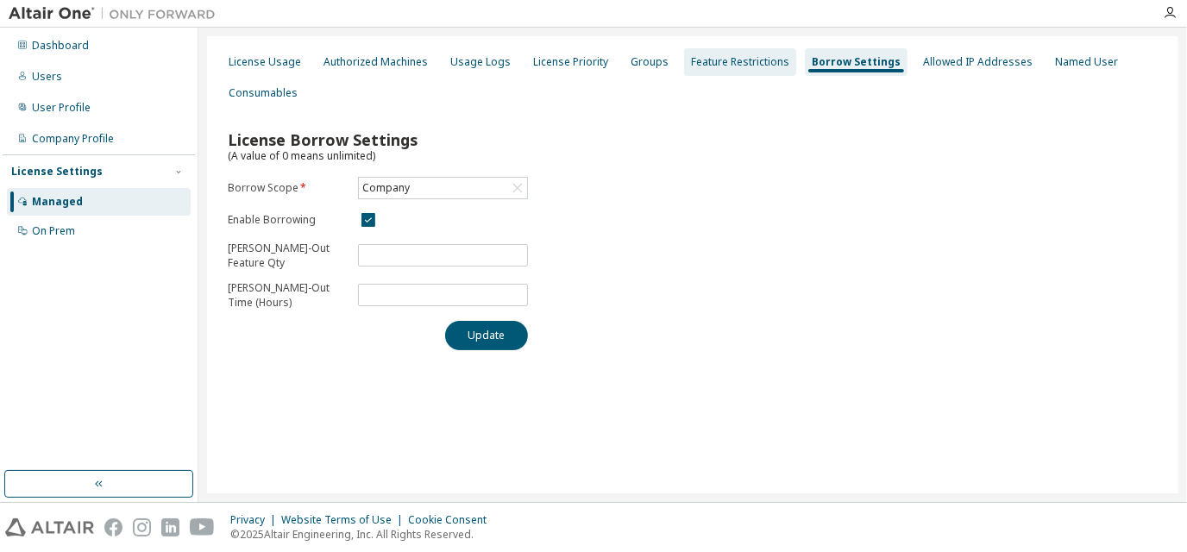
click at [746, 55] on div "Feature Restrictions" at bounding box center [740, 62] width 98 height 14
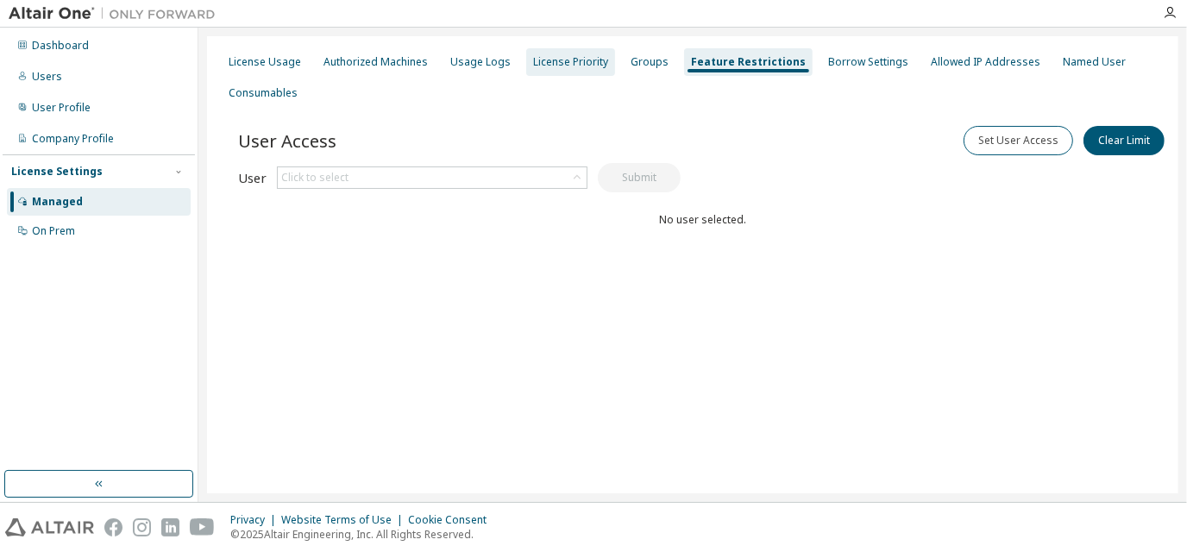
click at [568, 55] on div "License Priority" at bounding box center [570, 62] width 75 height 14
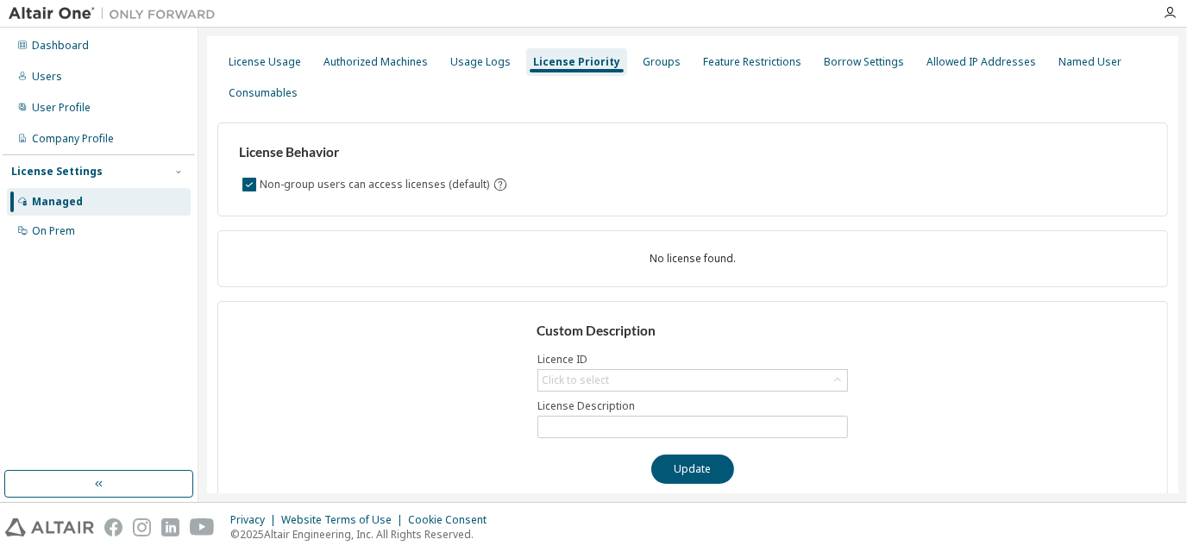
click at [611, 62] on div "License Usage Authorized Machines Usage Logs License Priority Groups Feature Re…" at bounding box center [692, 78] width 951 height 62
click at [243, 57] on div "License Usage" at bounding box center [265, 62] width 72 height 14
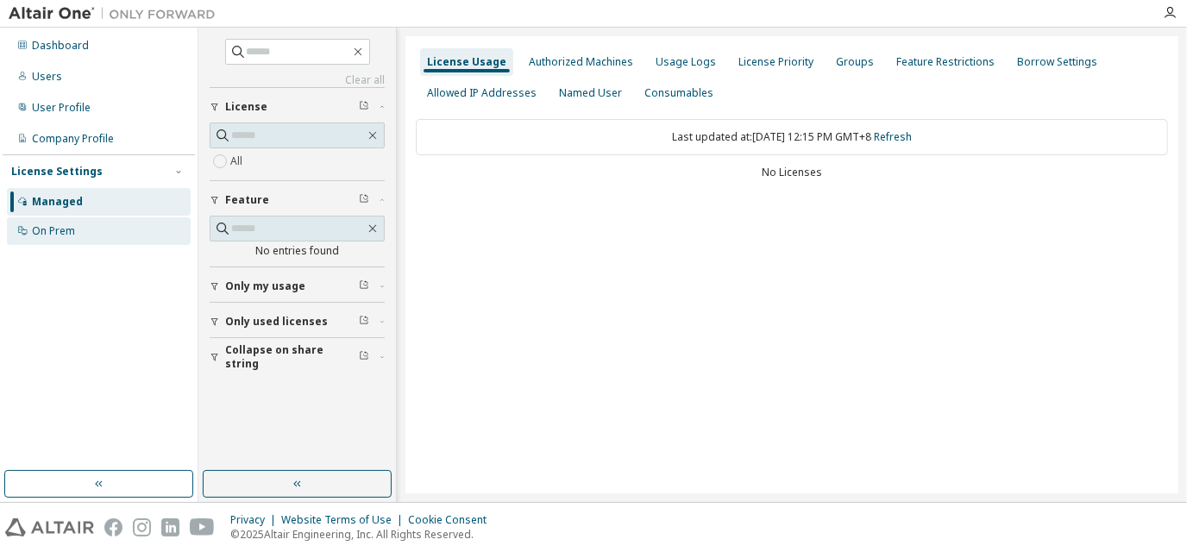
click at [90, 229] on div "On Prem" at bounding box center [99, 231] width 184 height 28
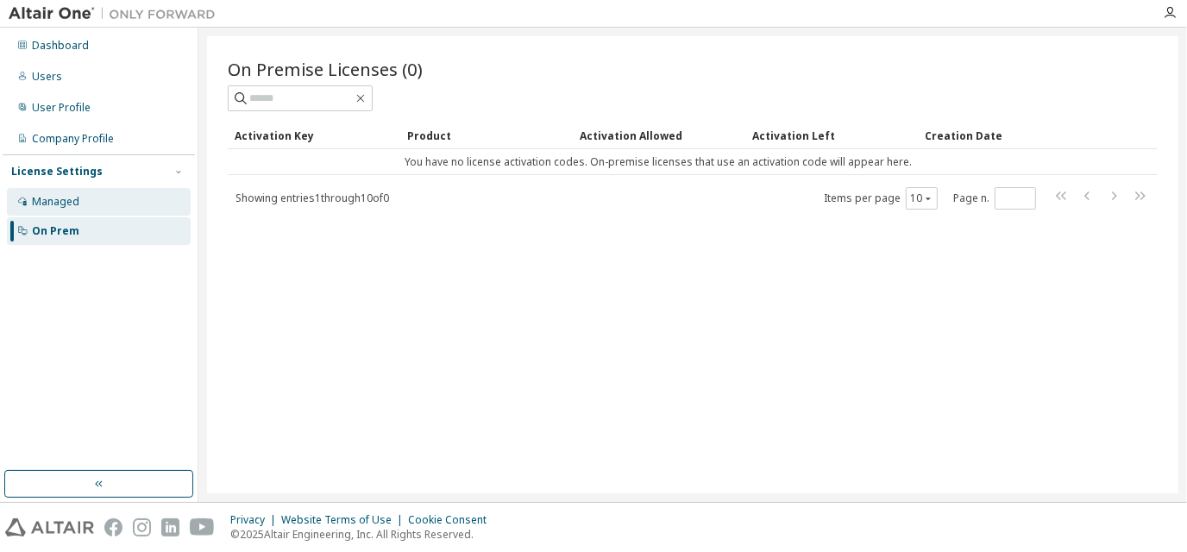
click at [102, 204] on div "Managed" at bounding box center [99, 202] width 184 height 28
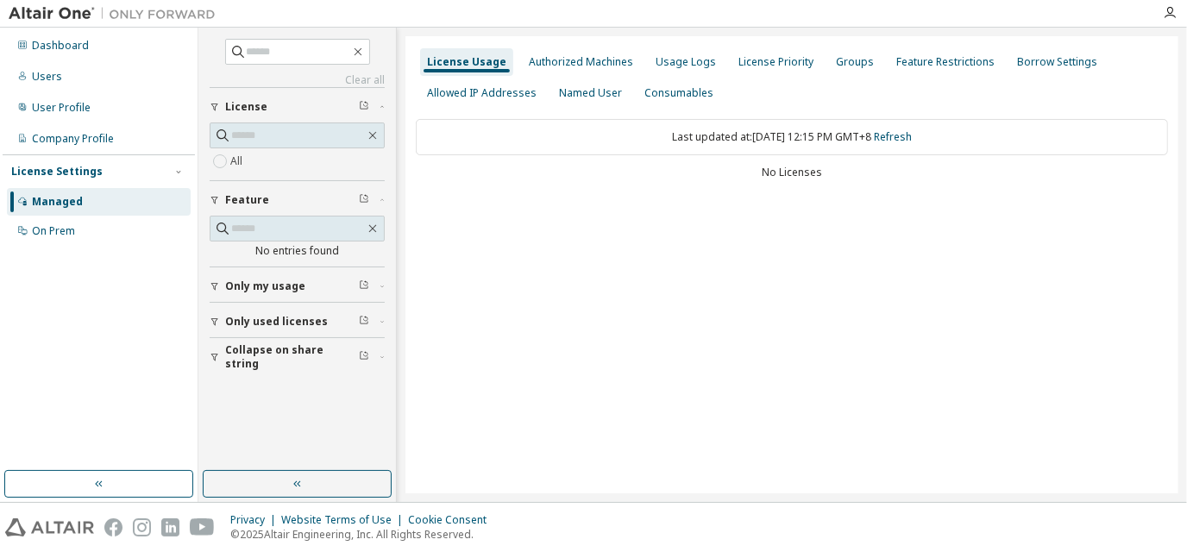
click at [287, 323] on span "Only used licenses" at bounding box center [276, 322] width 103 height 14
drag, startPoint x: 291, startPoint y: 286, endPoint x: 723, endPoint y: 323, distance: 433.8
click at [723, 323] on div "License Usage Authorized Machines Usage Logs License Priority Groups Feature Re…" at bounding box center [791, 264] width 773 height 457
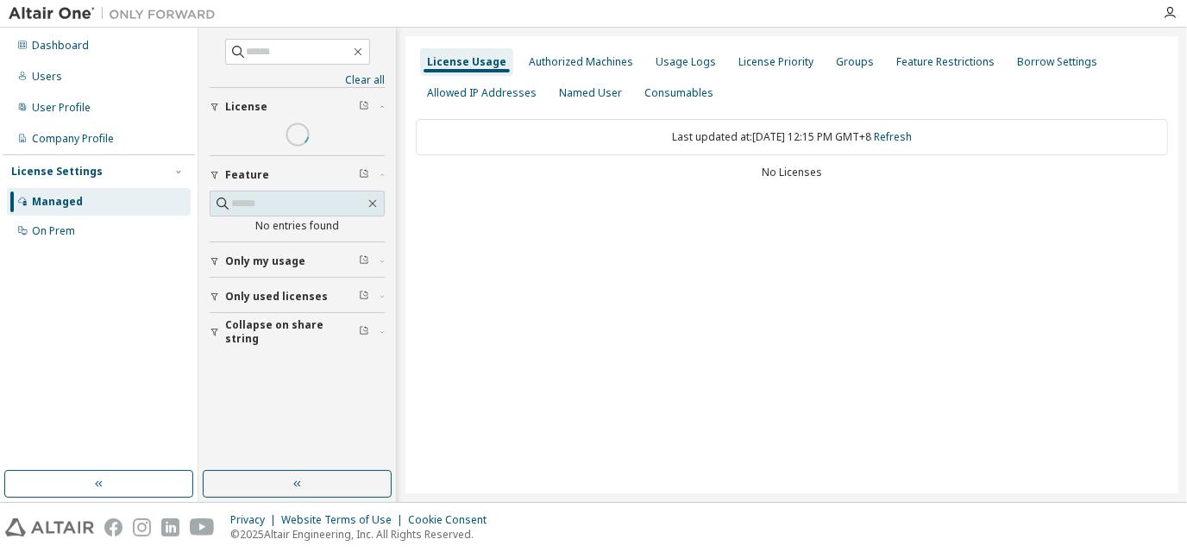
click at [300, 330] on span "Collapse on share string" at bounding box center [292, 332] width 134 height 28
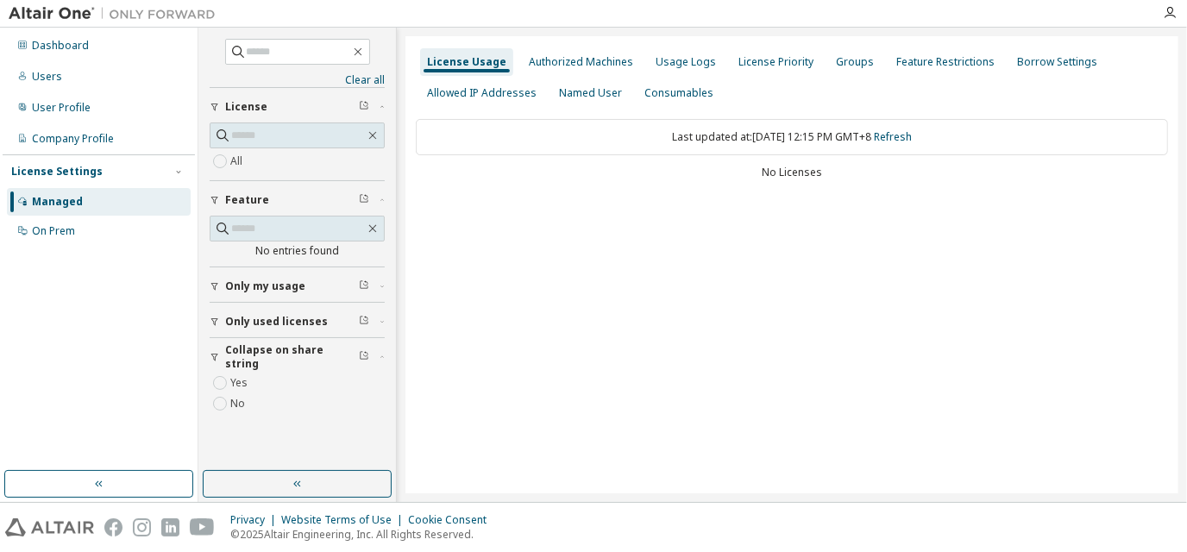
click at [267, 330] on button "Only used licenses" at bounding box center [297, 322] width 175 height 38
drag, startPoint x: 273, startPoint y: 350, endPoint x: 352, endPoint y: 311, distance: 88.7
click at [352, 311] on div "Only used licenses Yes No" at bounding box center [297, 344] width 175 height 85
click at [352, 311] on button "Only used licenses" at bounding box center [297, 322] width 175 height 38
click at [305, 320] on span "Only used licenses" at bounding box center [276, 322] width 103 height 14
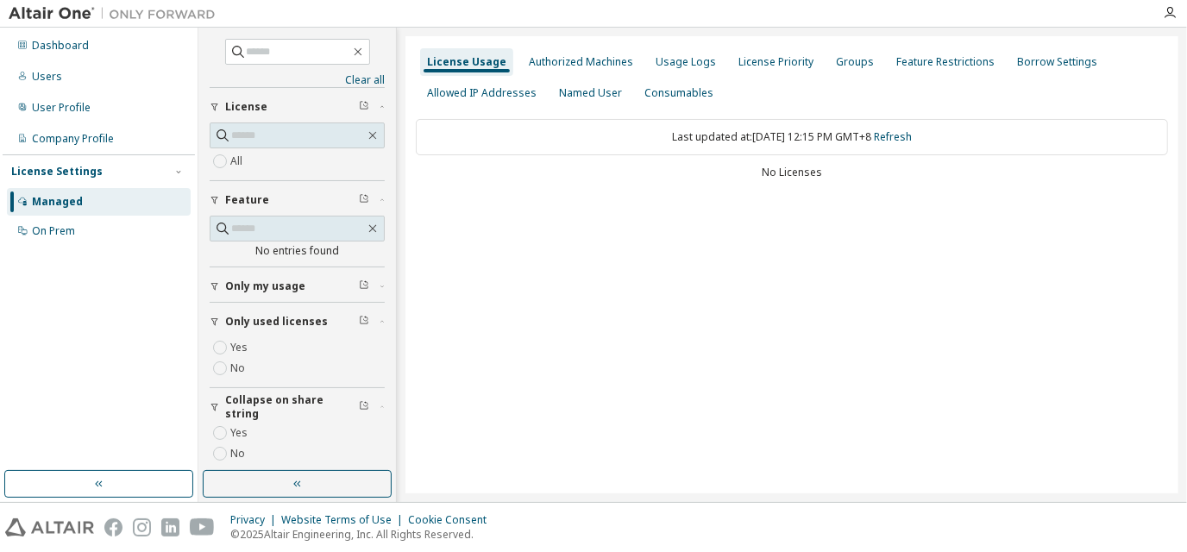
click at [305, 320] on span "Only used licenses" at bounding box center [276, 322] width 103 height 14
click at [564, 59] on div "Authorized Machines" at bounding box center [581, 62] width 104 height 14
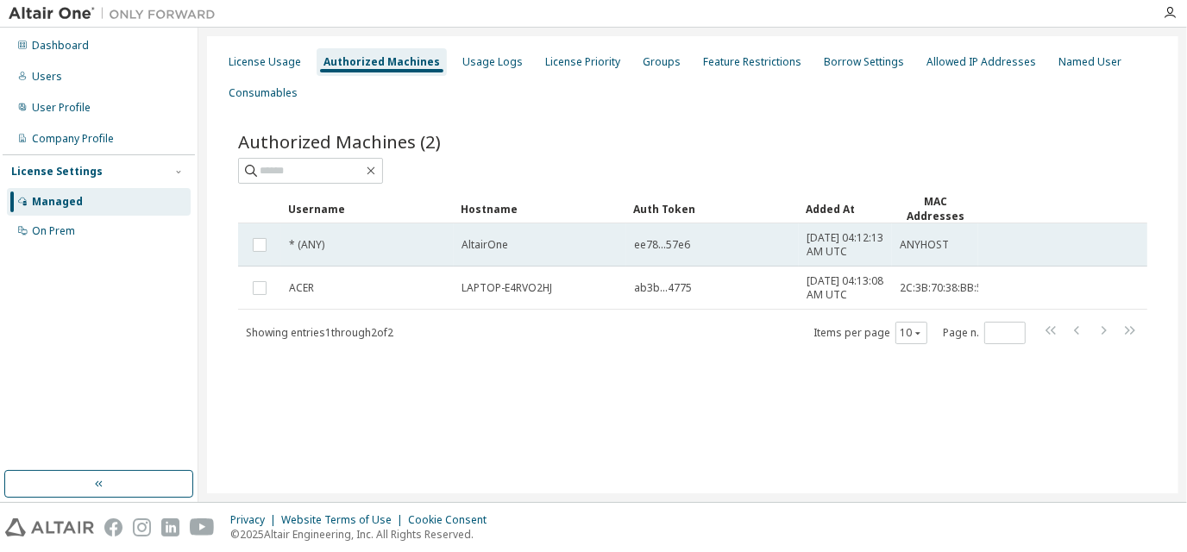
click at [258, 238] on td at bounding box center [259, 244] width 43 height 43
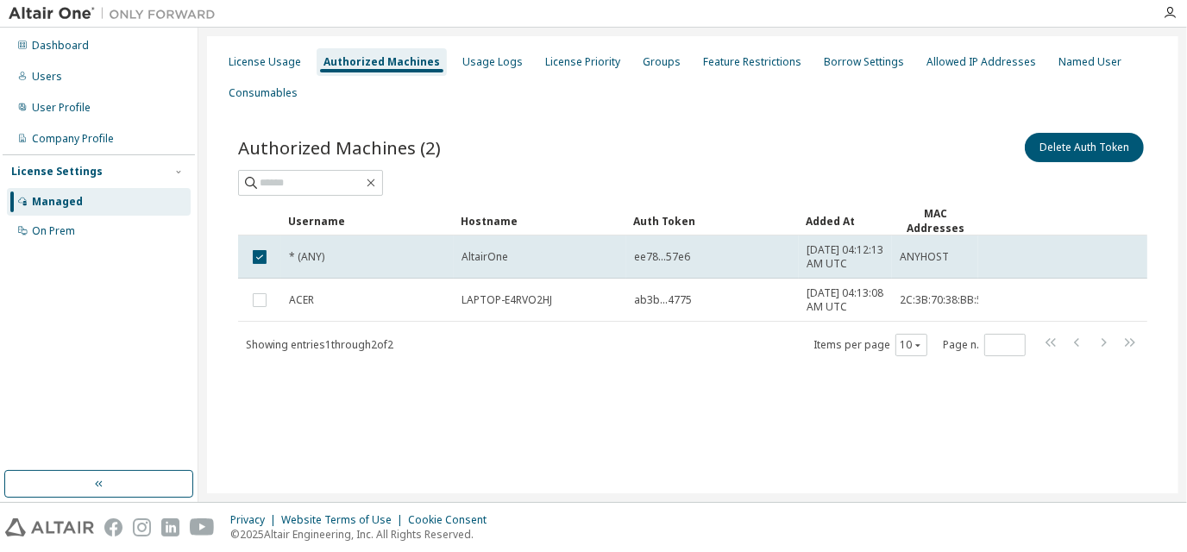
click at [258, 238] on td at bounding box center [259, 256] width 43 height 43
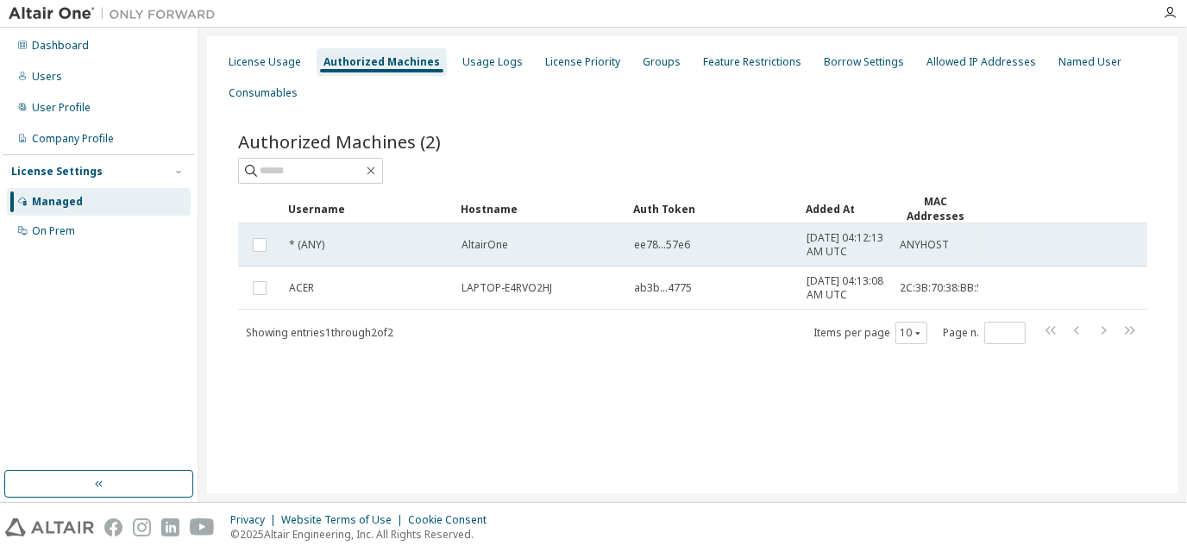
click at [662, 261] on td "ee78...57e6" at bounding box center [712, 244] width 173 height 43
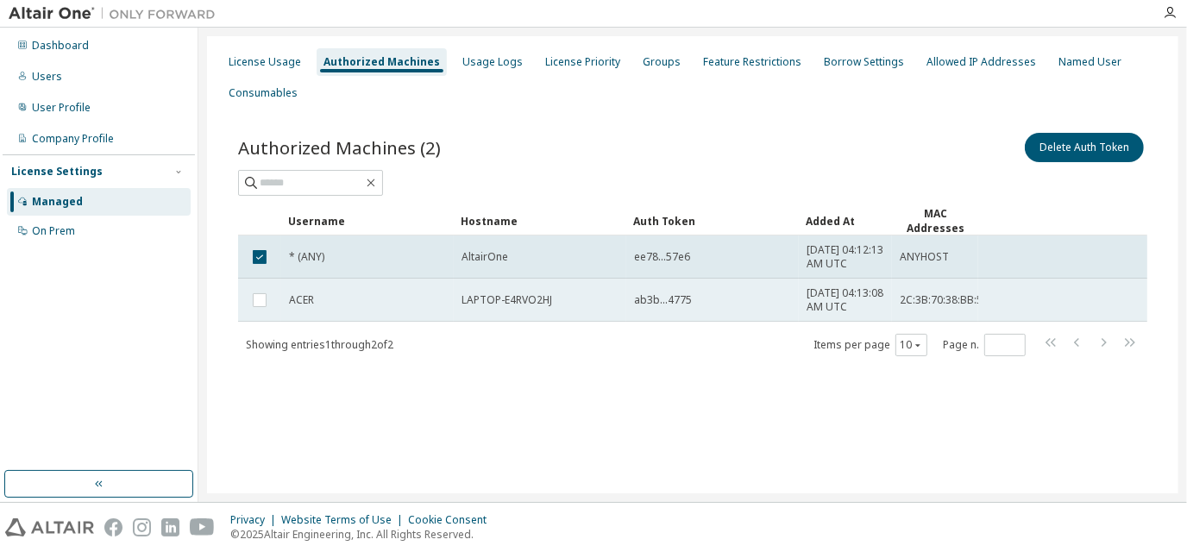
click at [598, 322] on td "LAPTOP-E4RVO2HJ" at bounding box center [540, 300] width 173 height 43
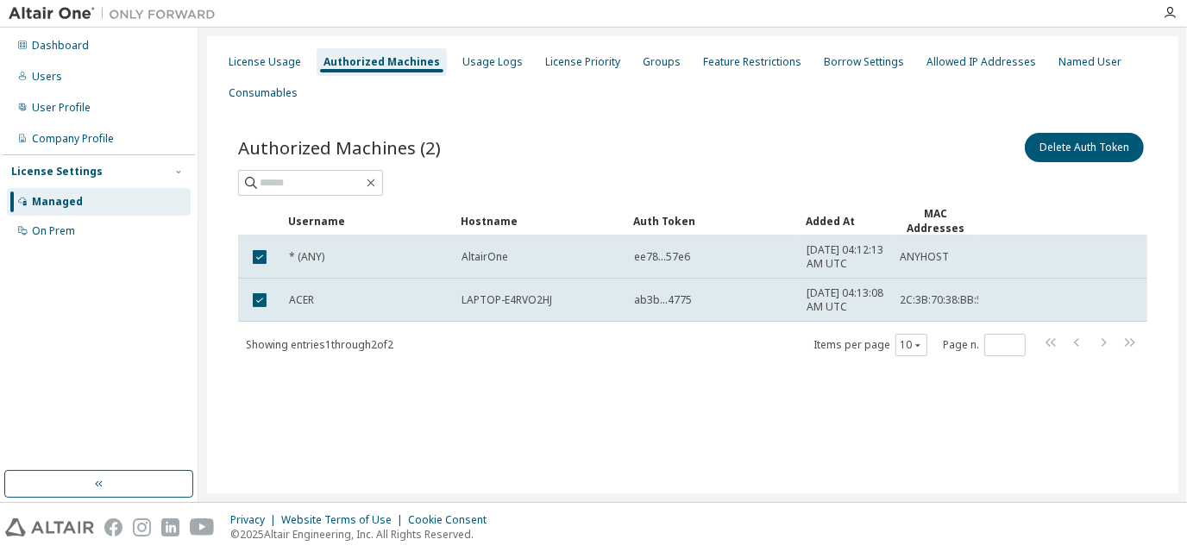
click at [470, 81] on div "License Usage Authorized Machines Usage Logs License Priority Groups Feature Re…" at bounding box center [692, 78] width 951 height 62
click at [473, 66] on div "Usage Logs" at bounding box center [492, 62] width 60 height 14
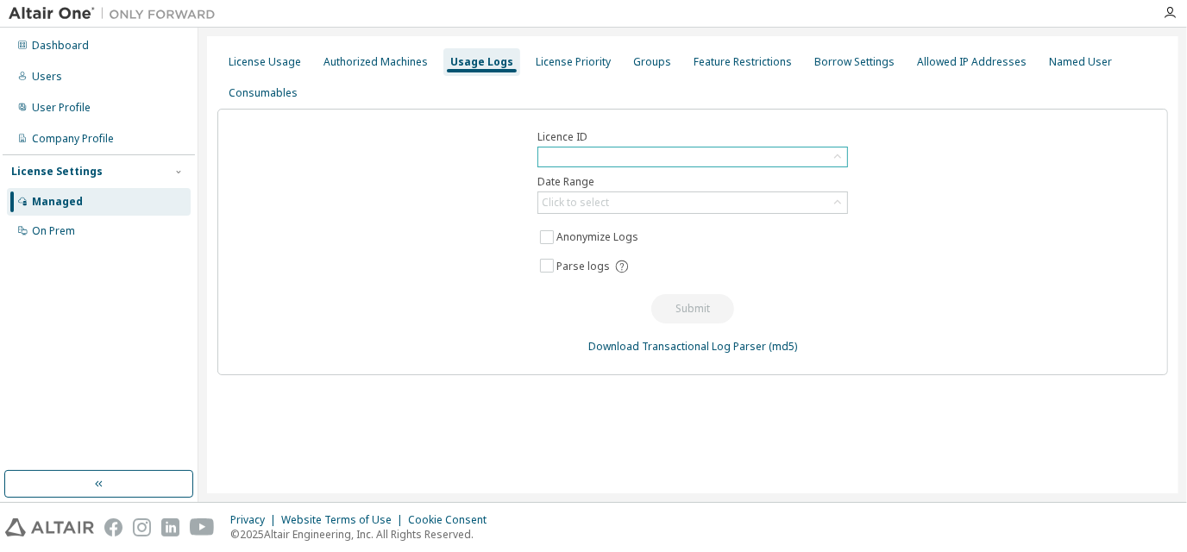
click at [601, 148] on div at bounding box center [692, 157] width 309 height 19
click at [553, 68] on div "License Priority" at bounding box center [573, 62] width 75 height 14
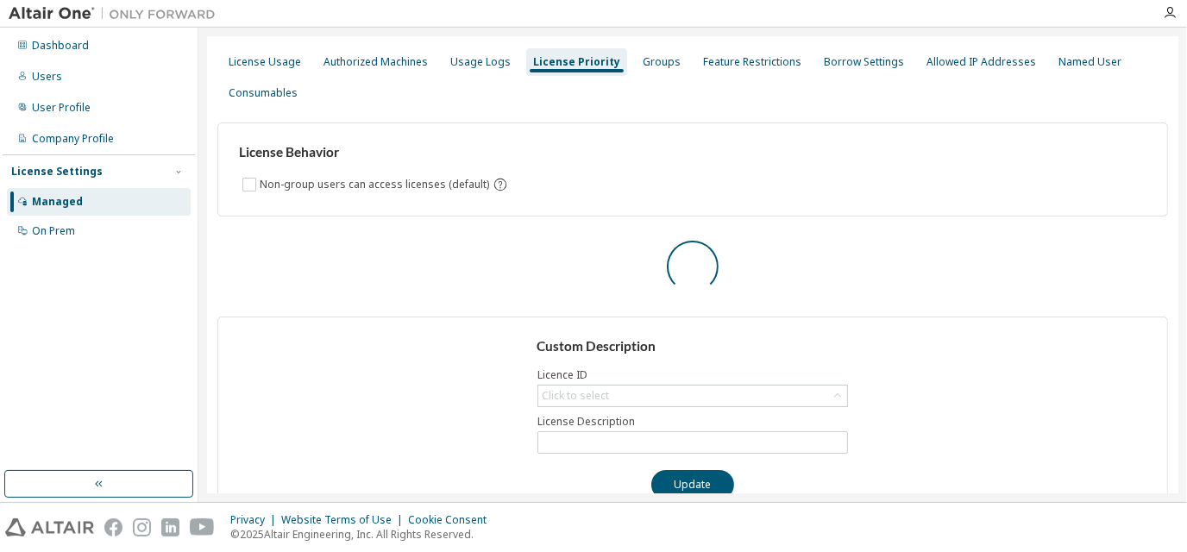
click at [674, 72] on div "License Usage Authorized Machines Usage Logs License Priority Groups Feature Re…" at bounding box center [692, 78] width 951 height 62
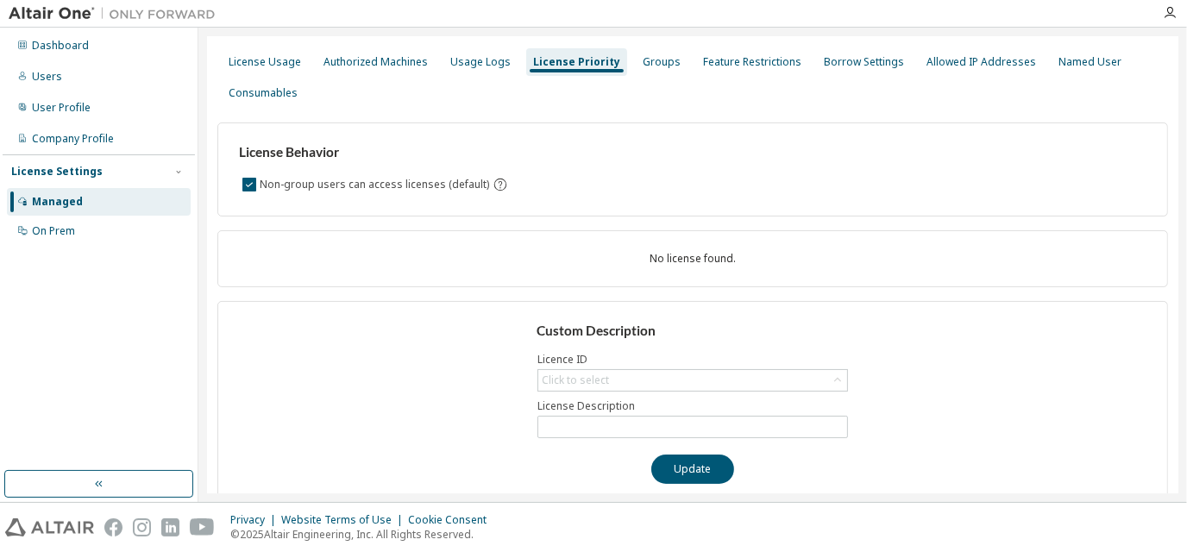
scroll to position [18, 0]
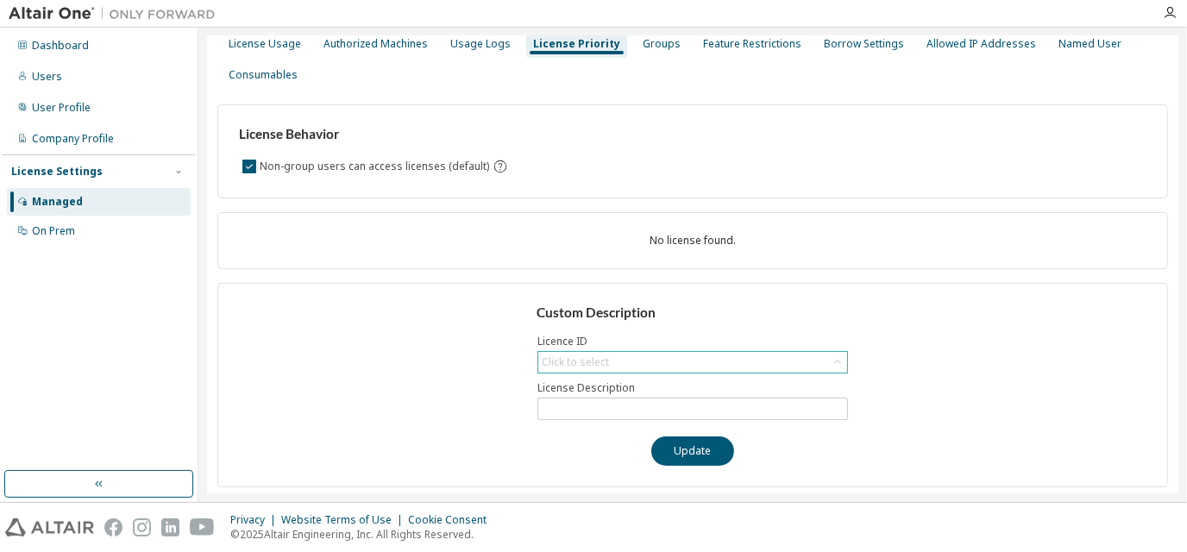
click at [696, 354] on div "Click to select" at bounding box center [692, 362] width 309 height 21
click at [813, 382] on input "text" at bounding box center [689, 384] width 265 height 17
click at [962, 53] on div "Allowed IP Addresses" at bounding box center [981, 44] width 123 height 28
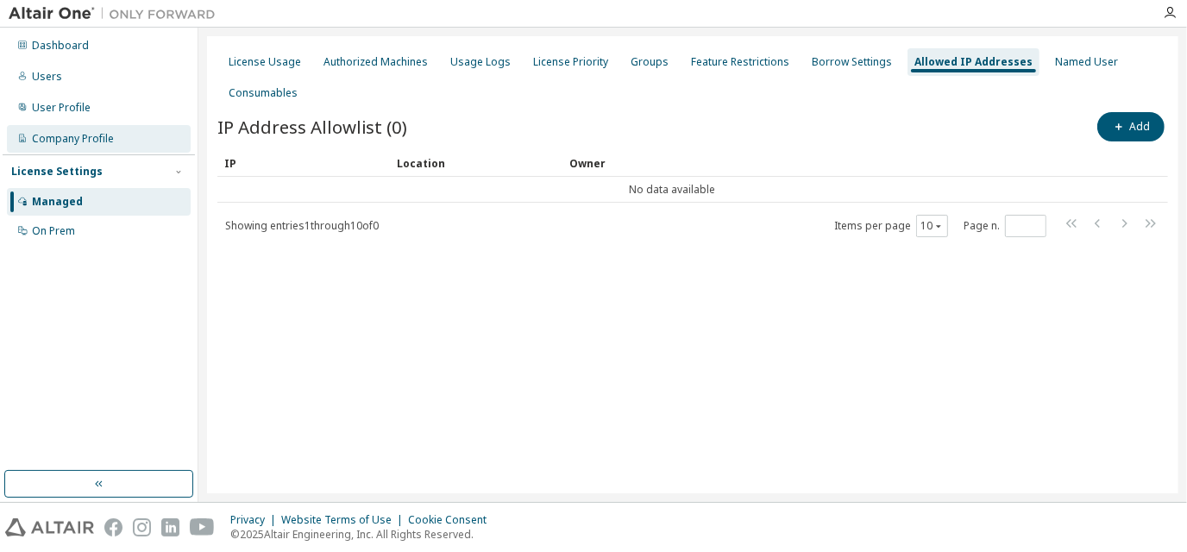
click at [110, 135] on div "Company Profile" at bounding box center [73, 139] width 82 height 14
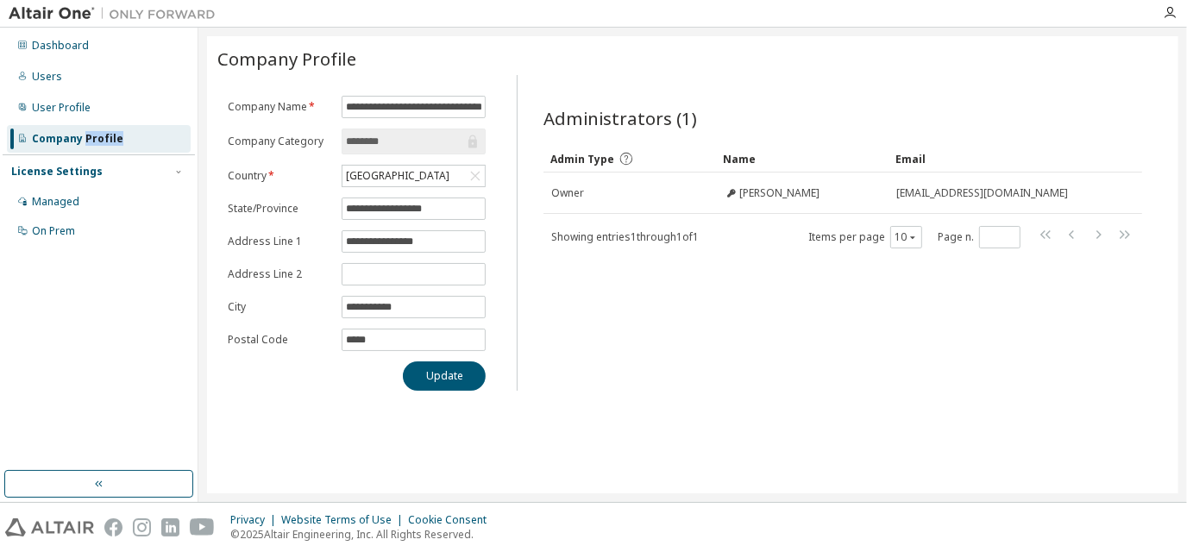
scroll to position [0, 4]
click at [103, 195] on div "Managed" at bounding box center [99, 202] width 184 height 28
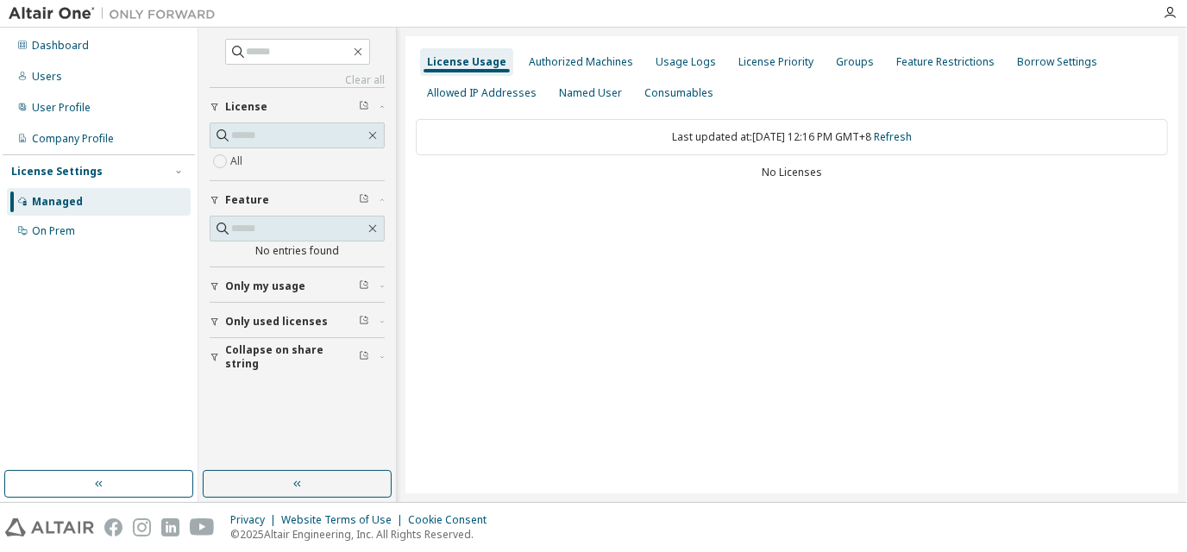
click at [493, 57] on div "License Usage" at bounding box center [466, 62] width 79 height 14
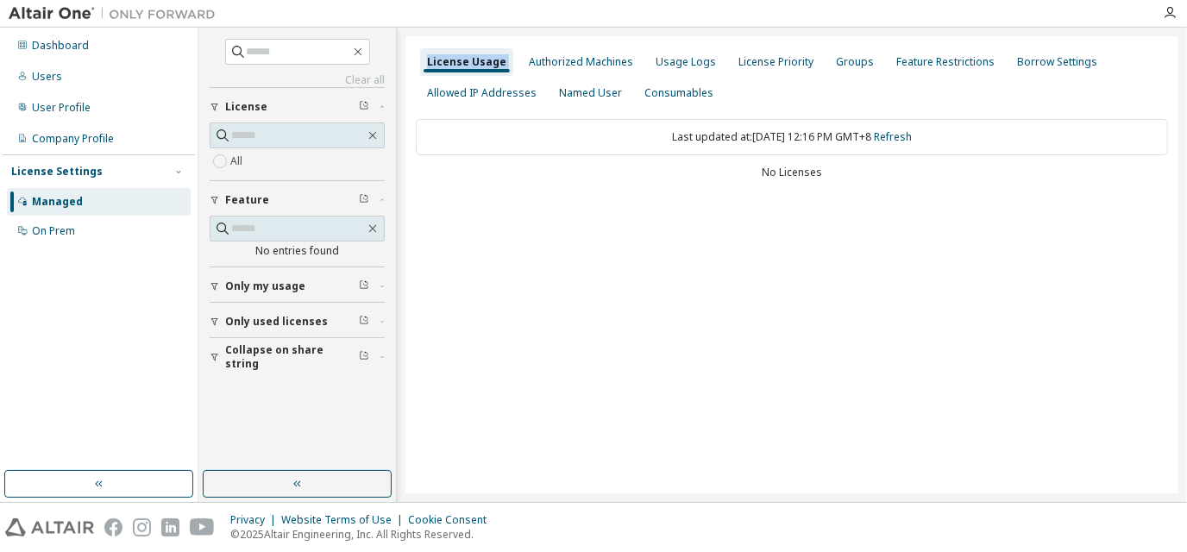
click at [493, 57] on div "License Usage" at bounding box center [466, 62] width 79 height 14
click at [531, 55] on div "Authorized Machines" at bounding box center [581, 62] width 104 height 14
click at [738, 55] on div "License Priority" at bounding box center [775, 62] width 75 height 14
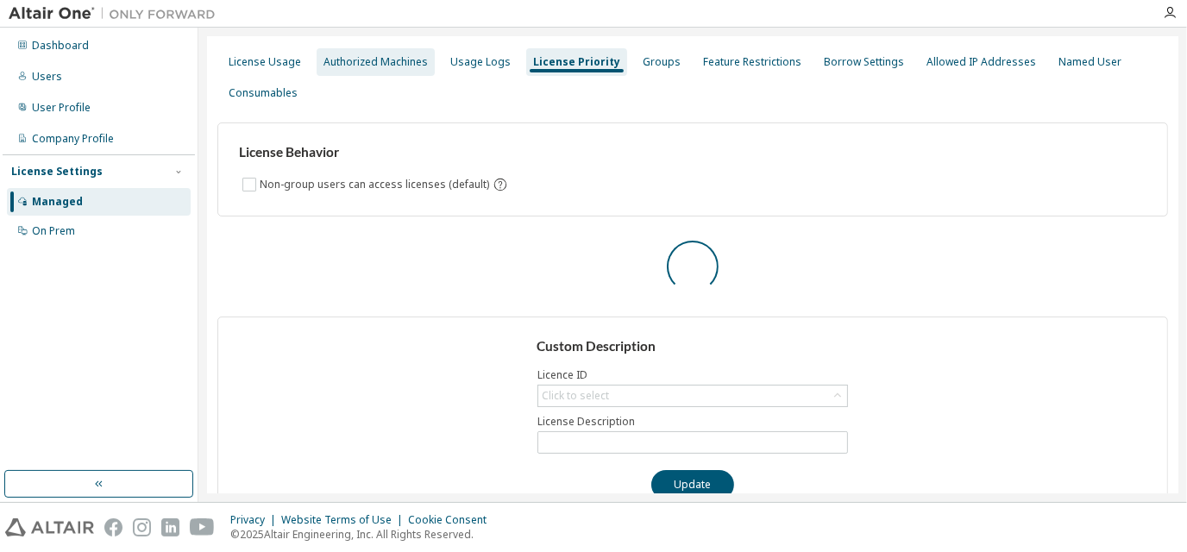
click at [423, 72] on div "Authorized Machines" at bounding box center [376, 62] width 118 height 28
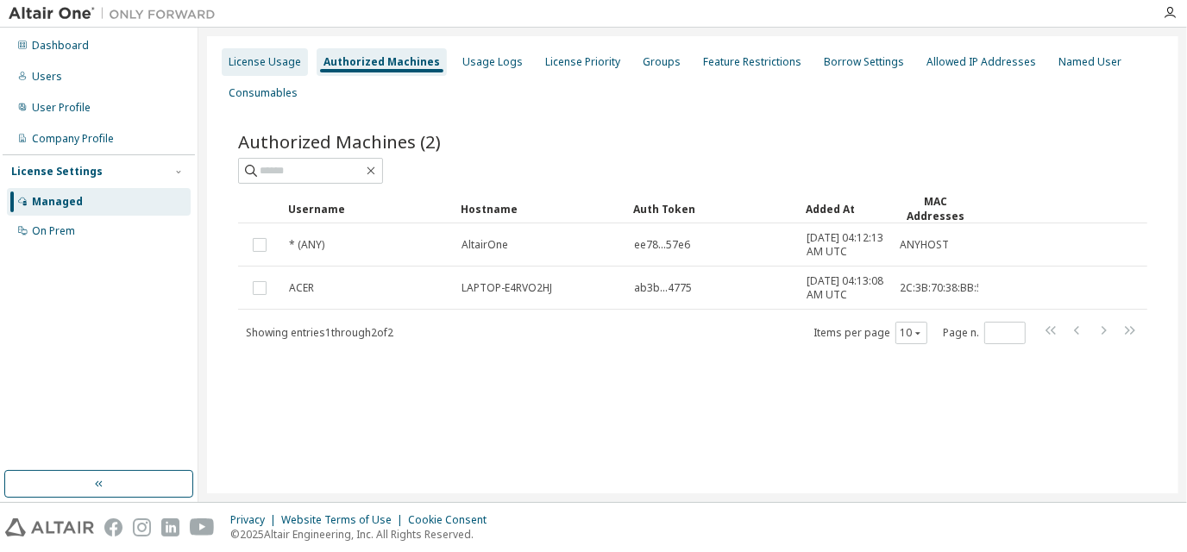
click at [266, 49] on div "License Usage" at bounding box center [265, 62] width 86 height 28
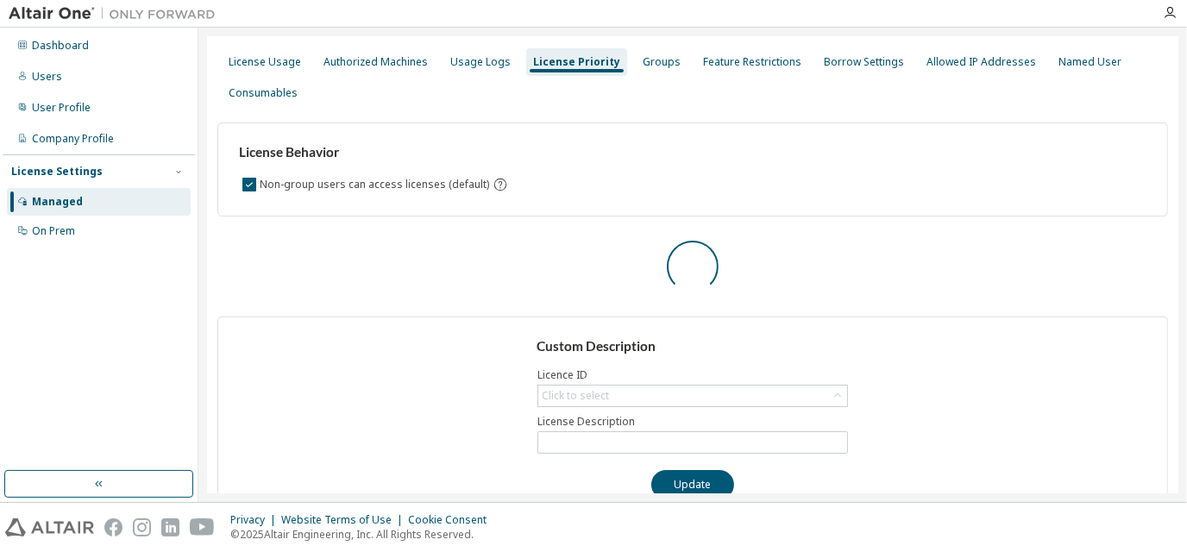
click at [634, 317] on div "Custom Description Licence ID Click to select License Description Update" at bounding box center [692, 419] width 951 height 204
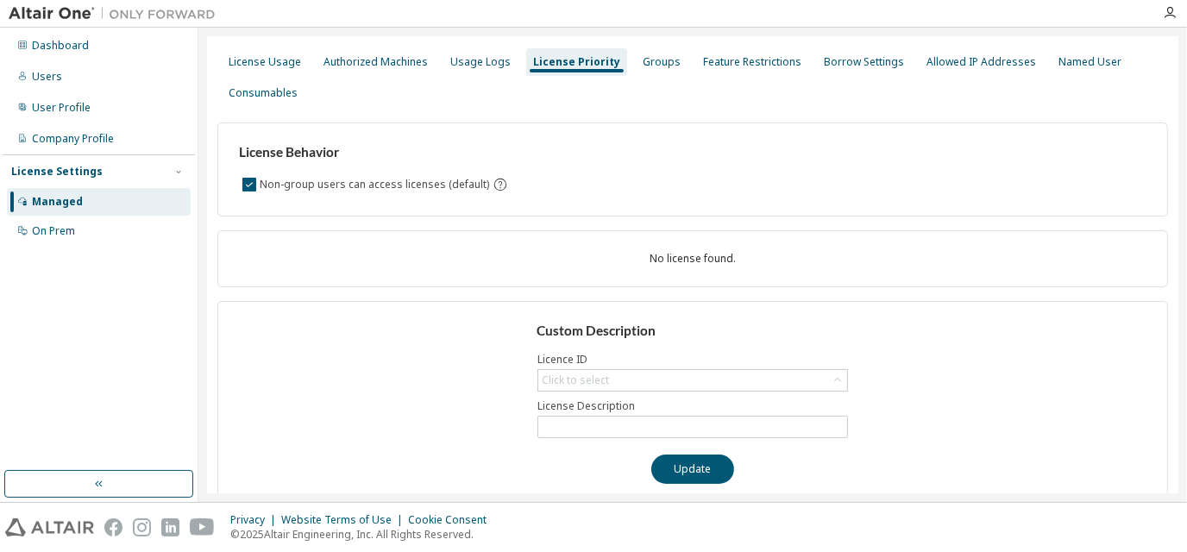
scroll to position [18, 0]
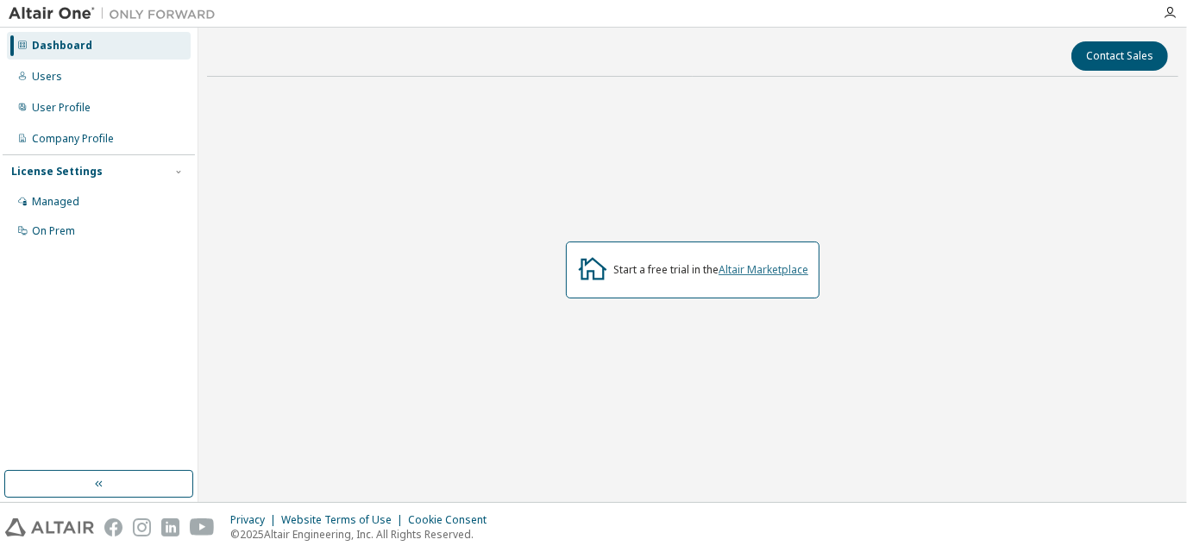
click at [772, 275] on link "Altair Marketplace" at bounding box center [764, 269] width 90 height 15
